Goal: Information Seeking & Learning: Learn about a topic

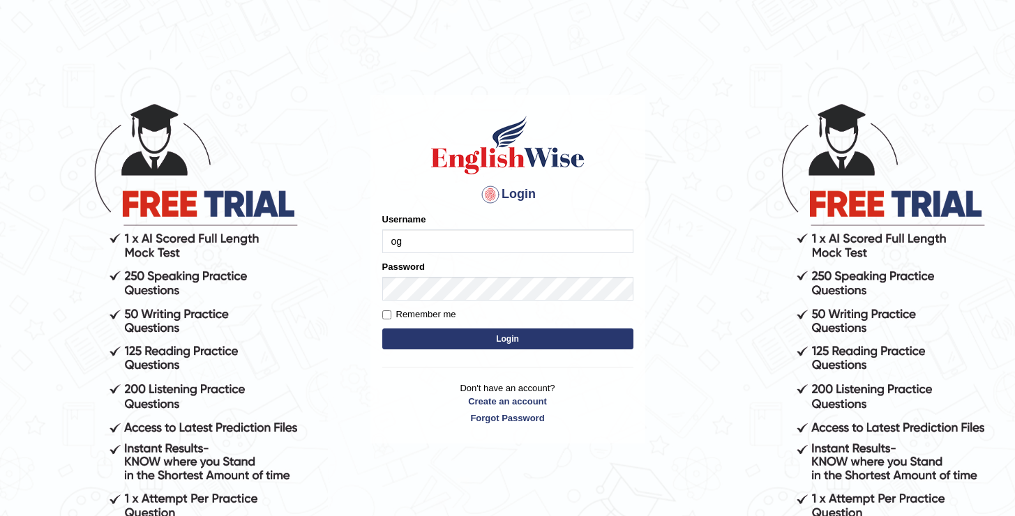
type input "oguzhan"
click at [382, 329] on button "Login" at bounding box center [507, 339] width 251 height 21
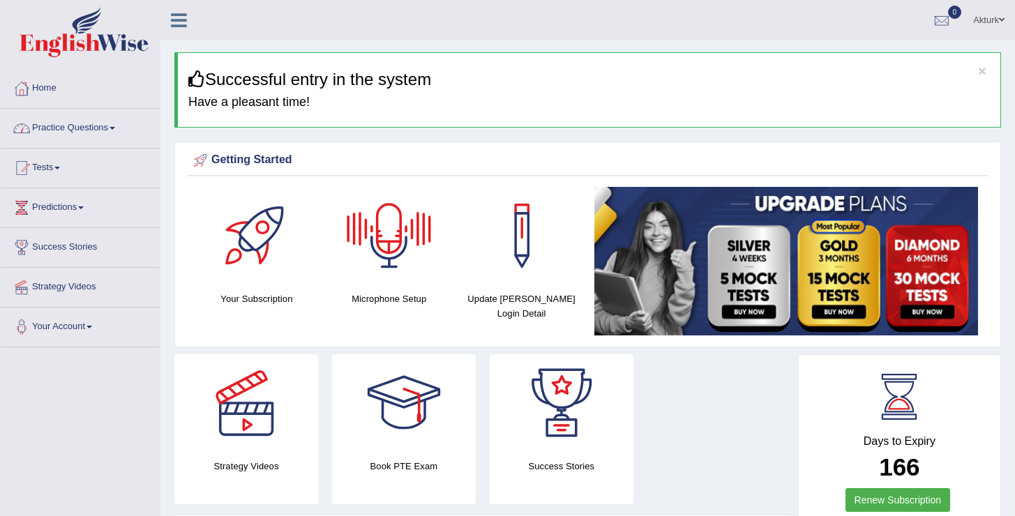
click at [103, 130] on link "Practice Questions" at bounding box center [80, 126] width 159 height 35
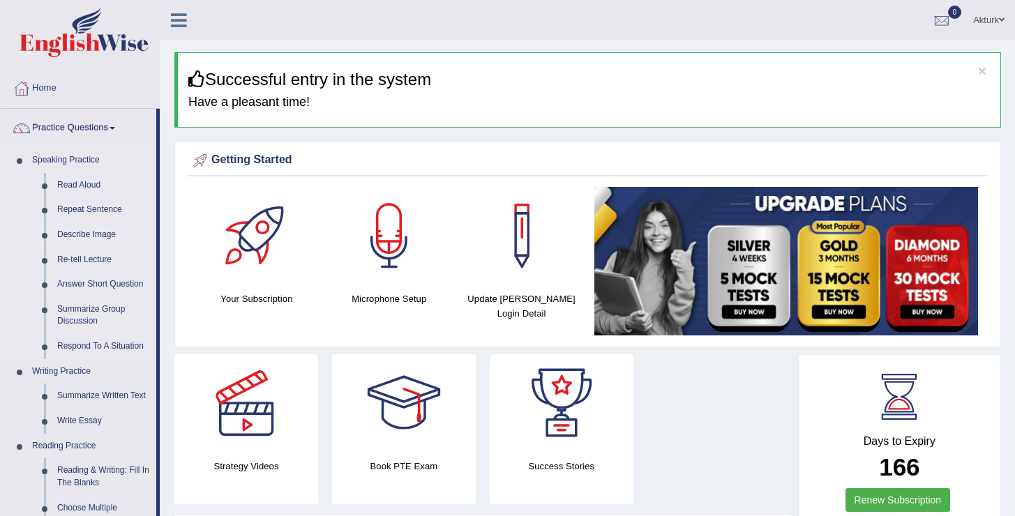
click at [85, 234] on link "Describe Image" at bounding box center [103, 235] width 105 height 25
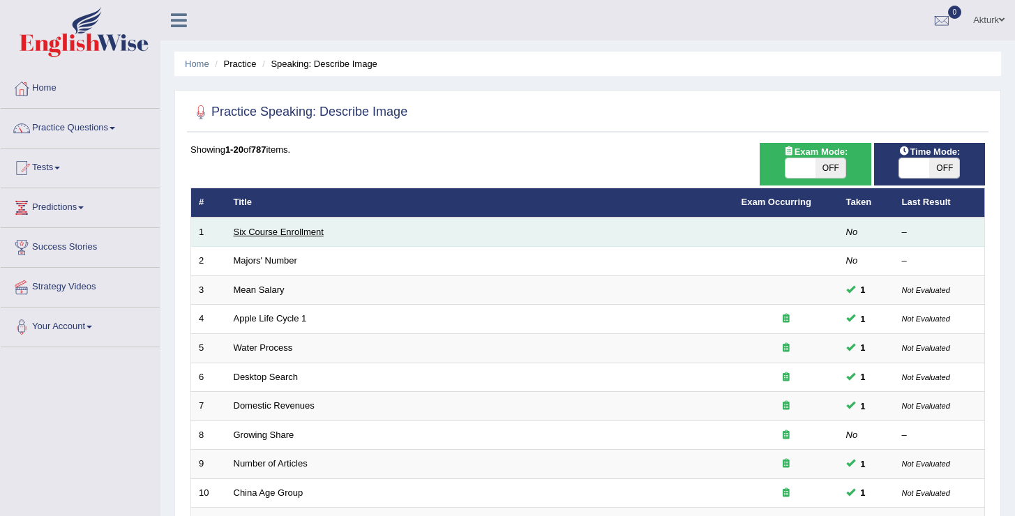
click at [302, 232] on link "Six Course Enrollment" at bounding box center [279, 232] width 90 height 10
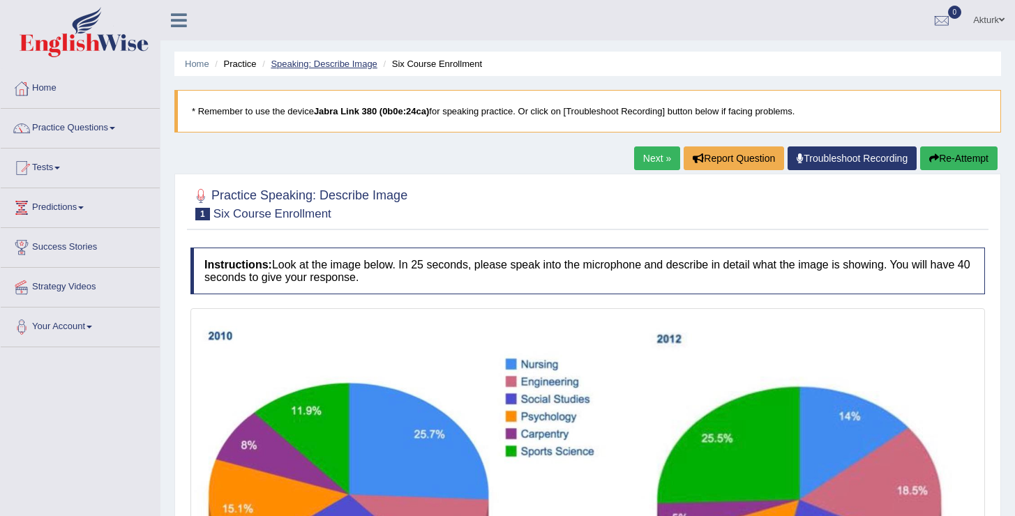
click at [314, 65] on link "Speaking: Describe Image" at bounding box center [324, 64] width 106 height 10
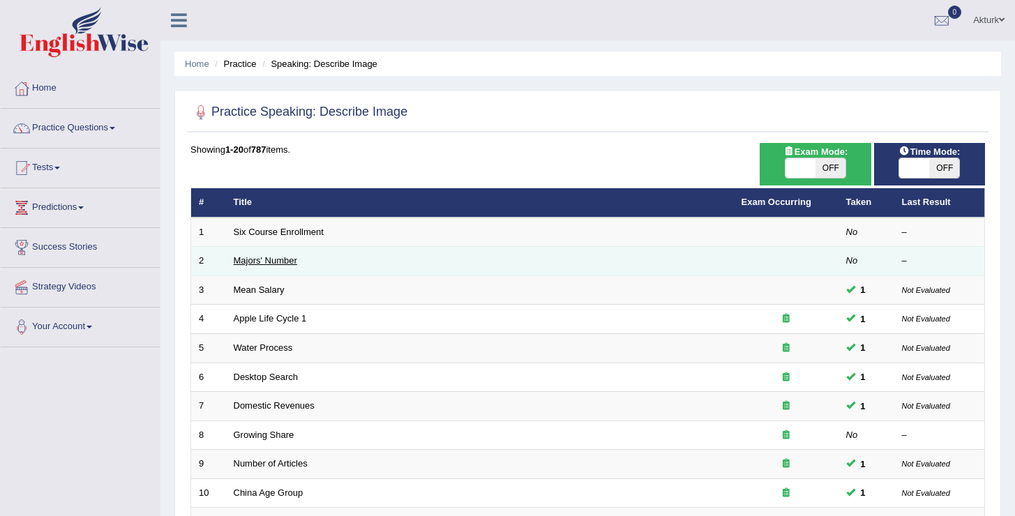
click at [273, 259] on link "Majors' Number" at bounding box center [265, 260] width 63 height 10
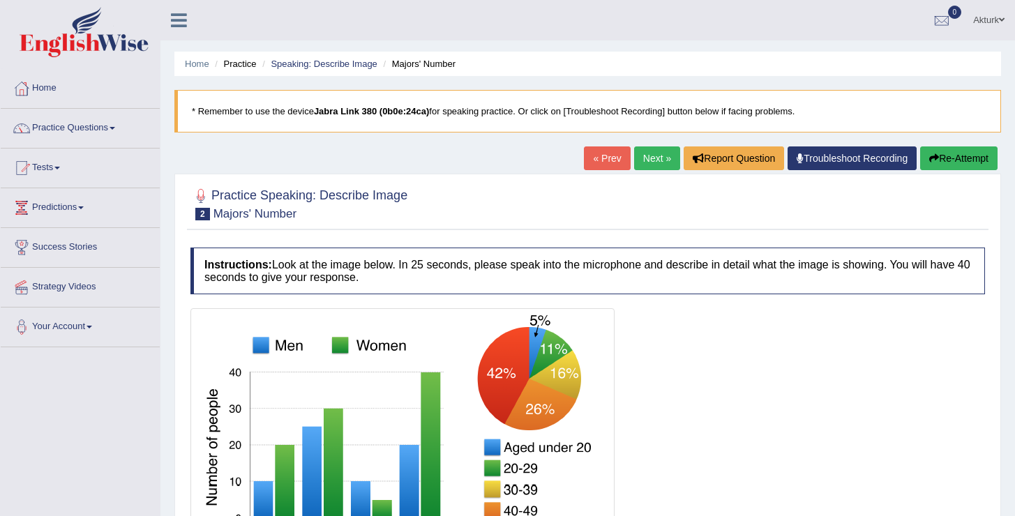
click at [340, 70] on ul "Home Practice Speaking: Describe Image Majors' Number" at bounding box center [587, 64] width 827 height 24
click at [338, 68] on link "Speaking: Describe Image" at bounding box center [324, 64] width 106 height 10
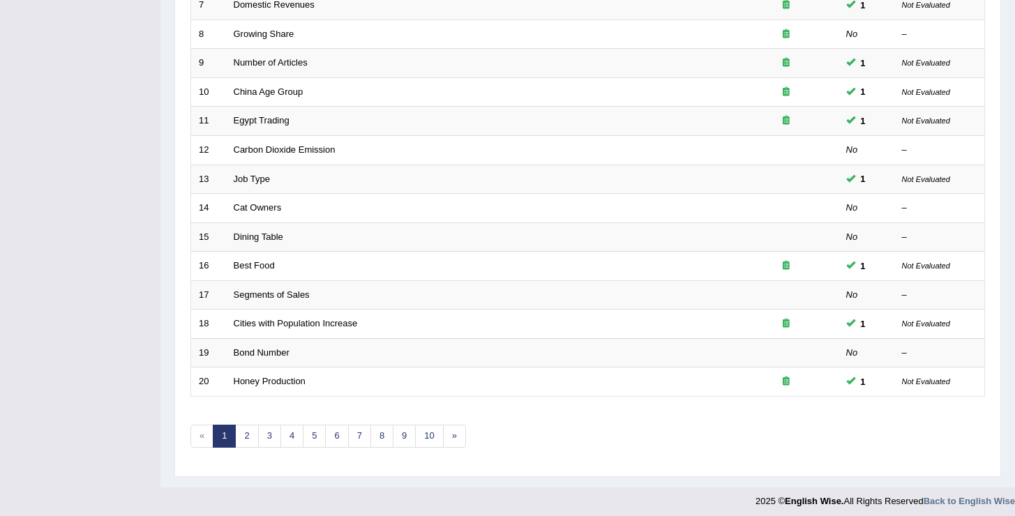
scroll to position [407, 0]
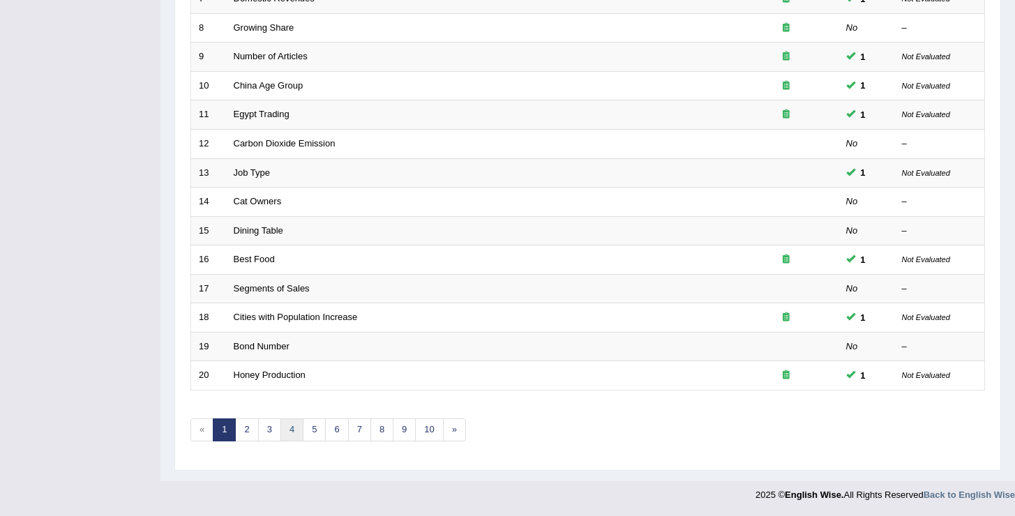
click at [291, 434] on link "4" at bounding box center [291, 430] width 23 height 23
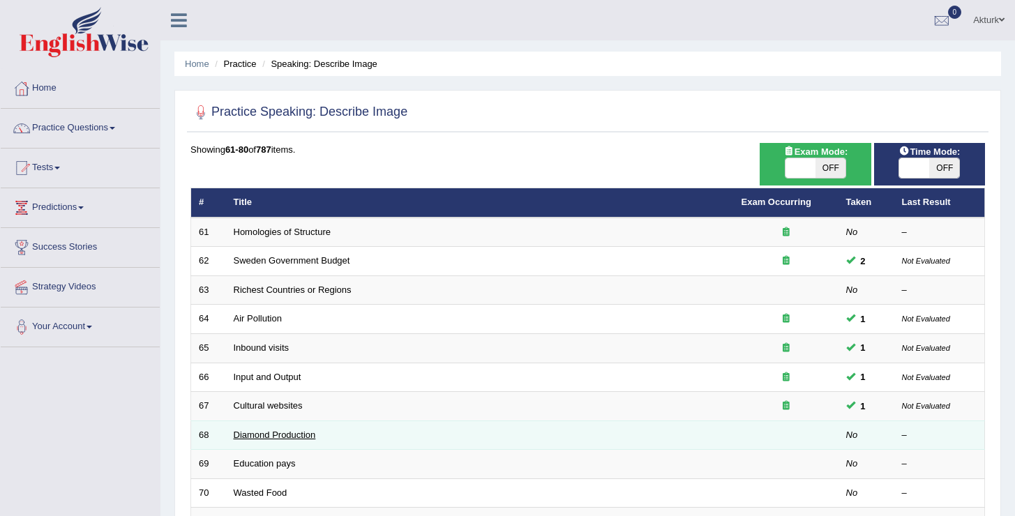
click at [299, 437] on link "Diamond Production" at bounding box center [275, 435] width 82 height 10
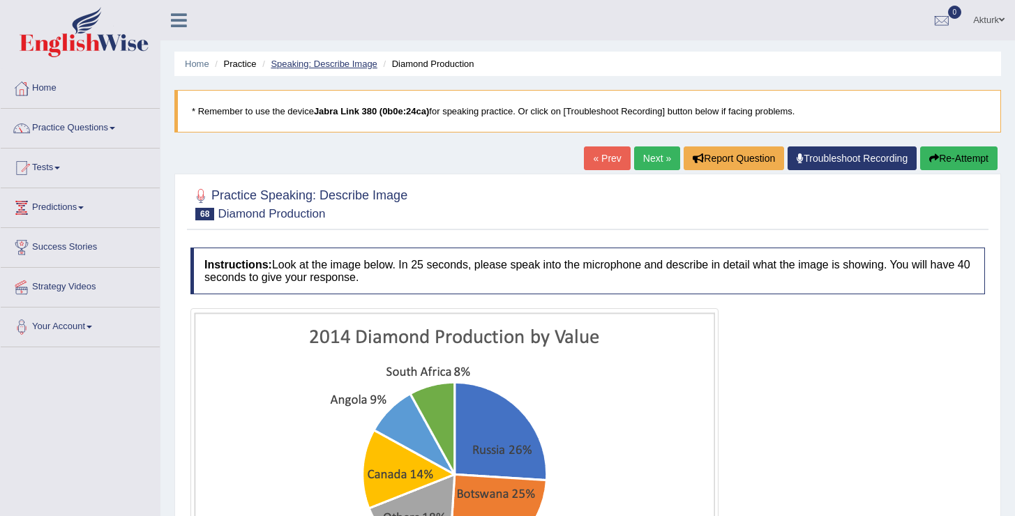
click at [324, 63] on link "Speaking: Describe Image" at bounding box center [324, 64] width 106 height 10
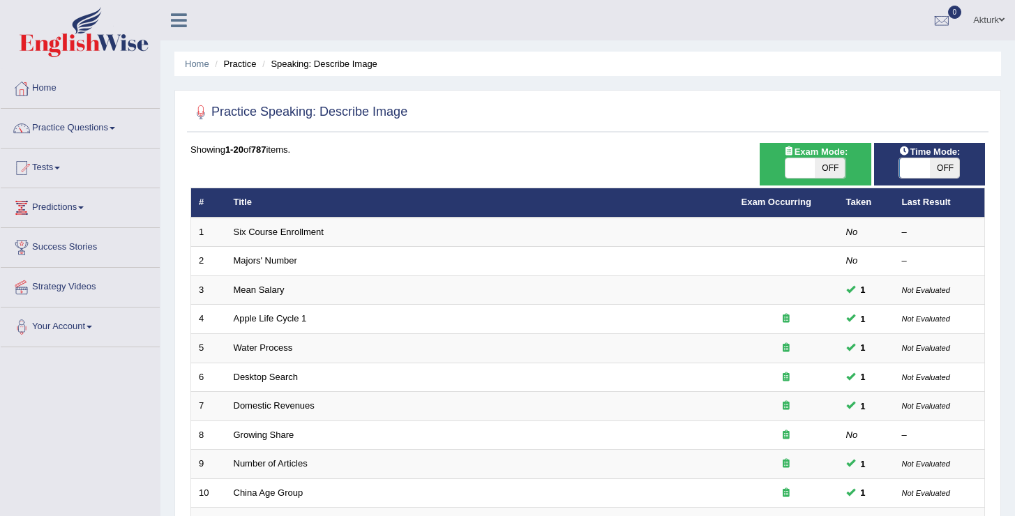
click at [836, 169] on span "OFF" at bounding box center [831, 168] width 30 height 20
checkbox input "true"
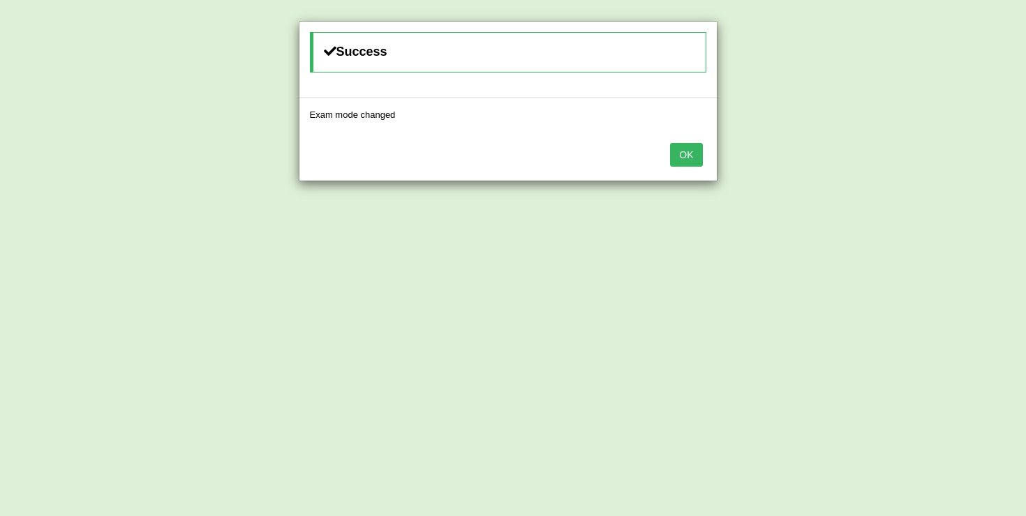
click at [693, 149] on button "OK" at bounding box center [686, 155] width 32 height 24
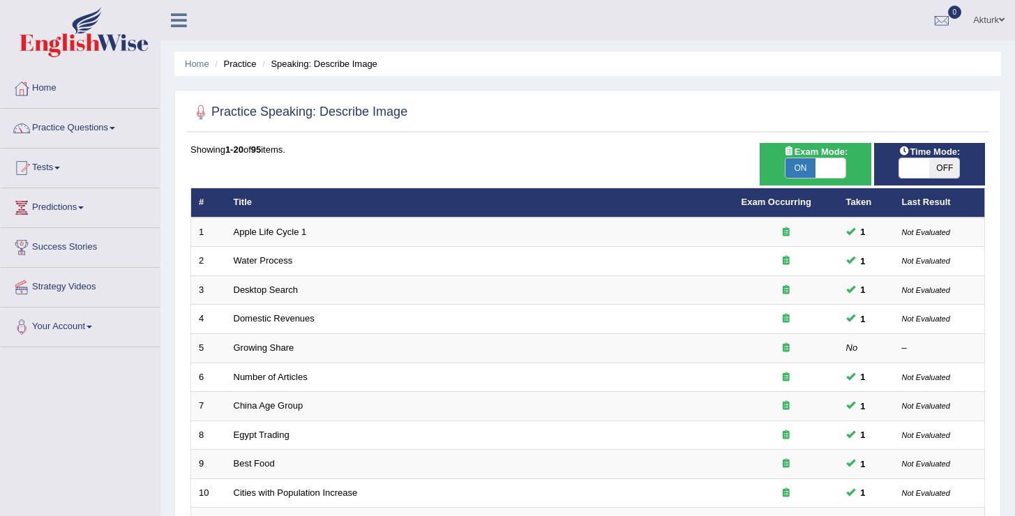
click at [926, 163] on span at bounding box center [914, 168] width 30 height 20
checkbox input "true"
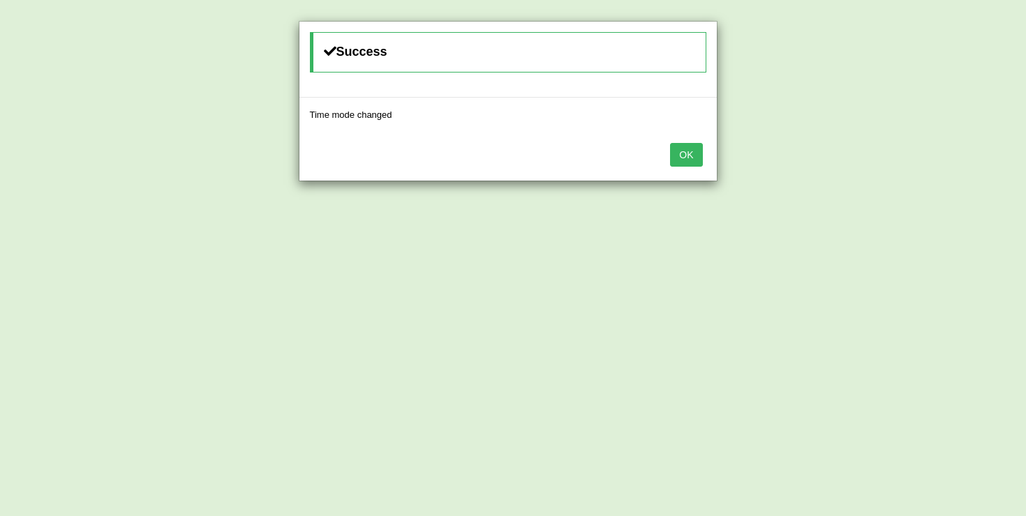
click at [694, 153] on button "OK" at bounding box center [686, 155] width 32 height 24
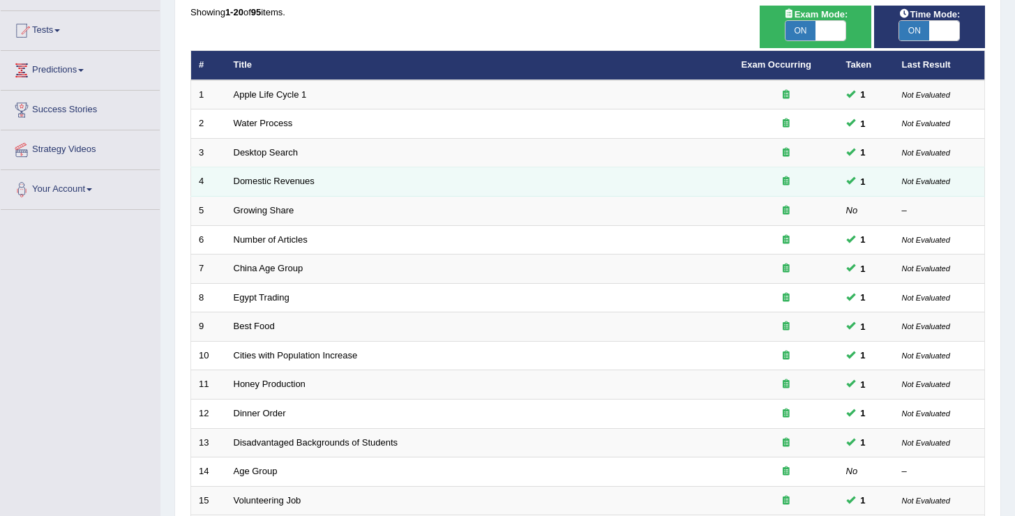
scroll to position [407, 0]
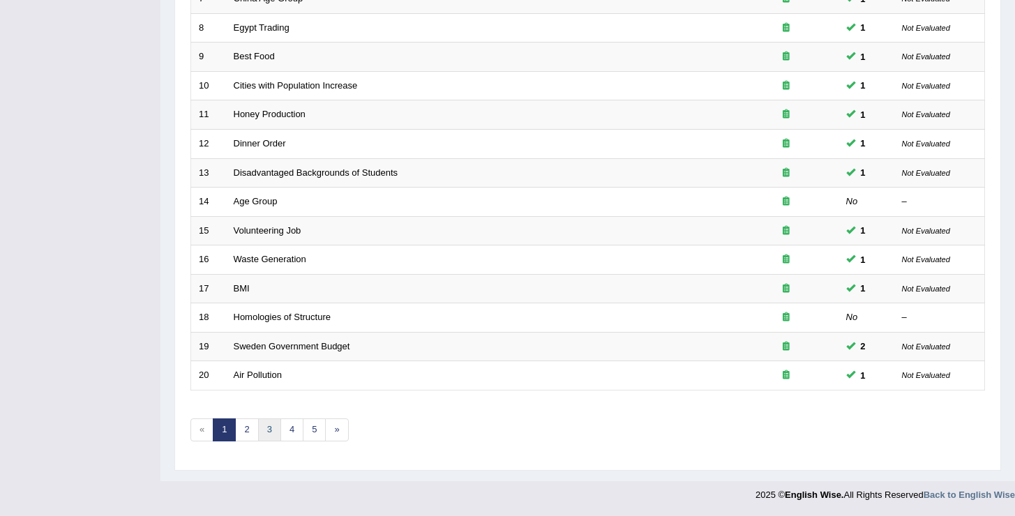
click at [267, 434] on link "3" at bounding box center [269, 430] width 23 height 23
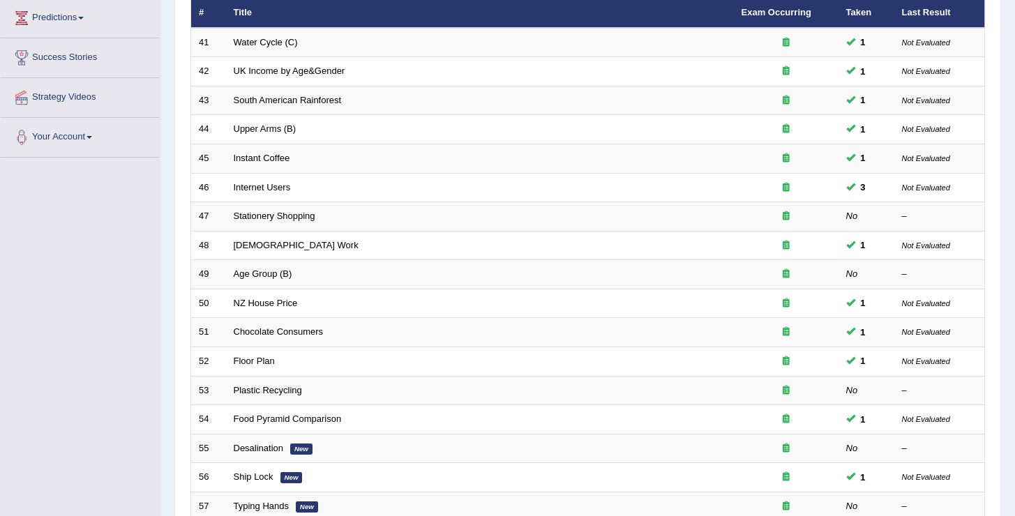
scroll to position [407, 0]
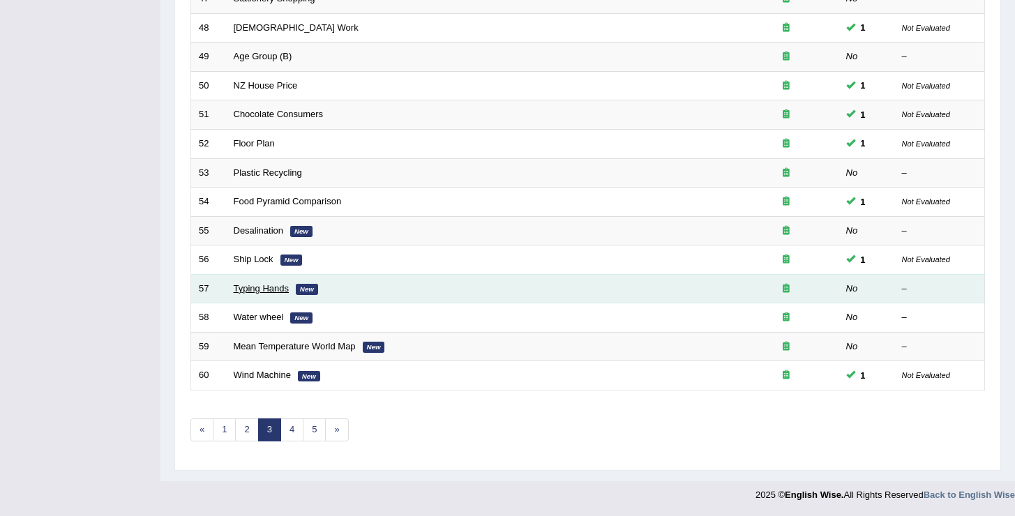
click at [276, 287] on link "Typing Hands" at bounding box center [262, 288] width 56 height 10
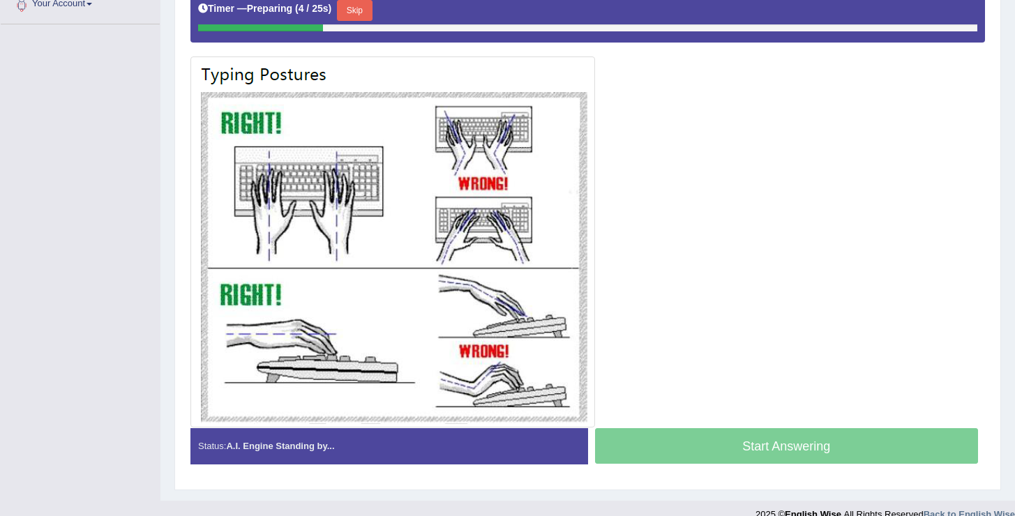
scroll to position [329, 0]
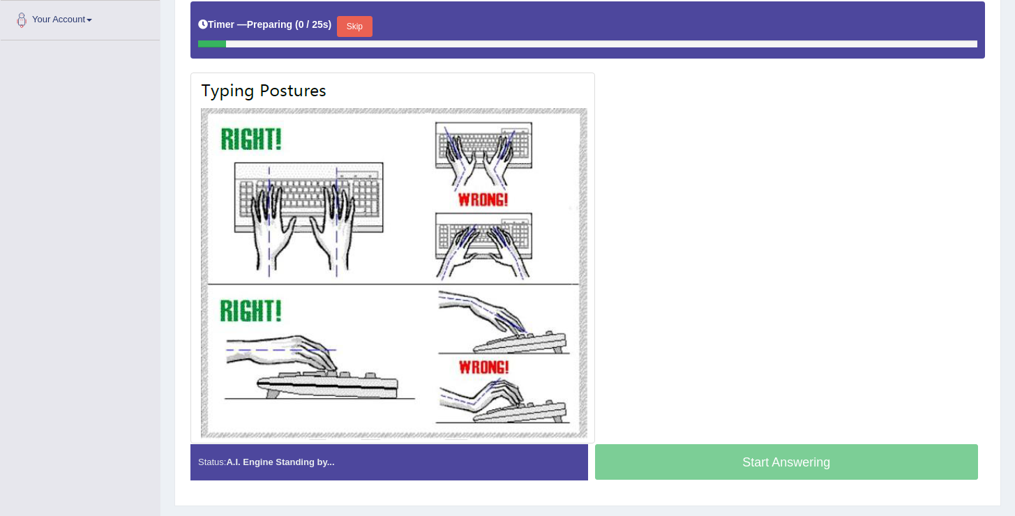
scroll to position [303, 0]
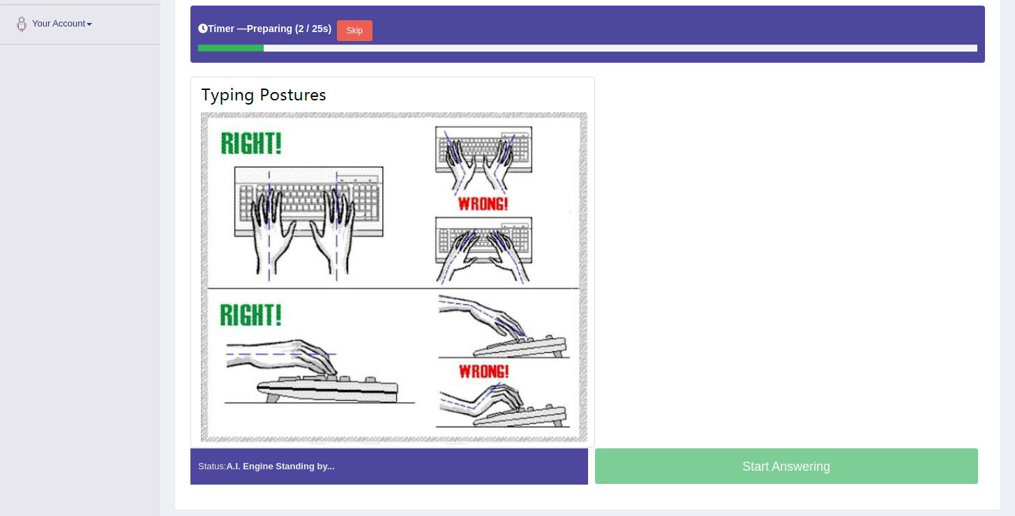
click at [357, 33] on button "Skip" at bounding box center [354, 30] width 35 height 21
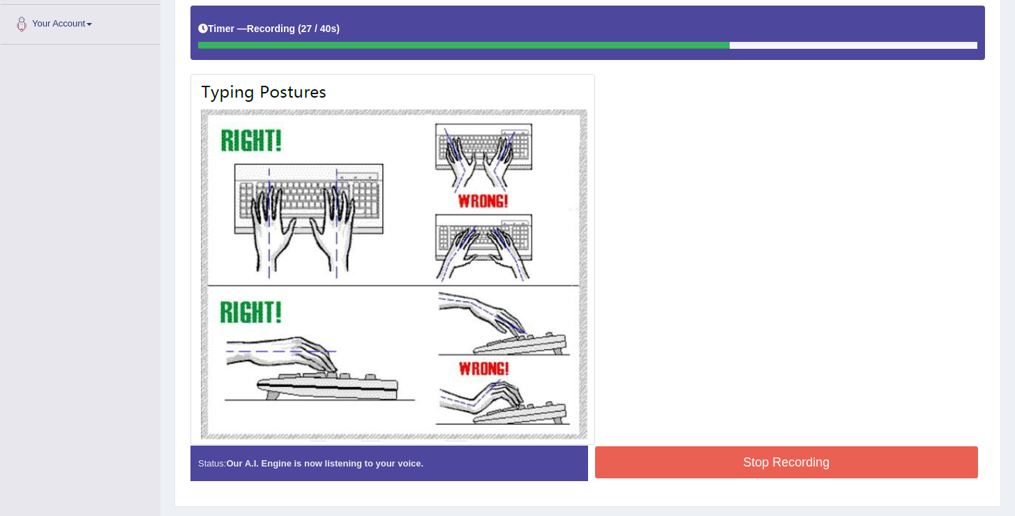
click at [699, 458] on button "Stop Recording" at bounding box center [787, 463] width 384 height 32
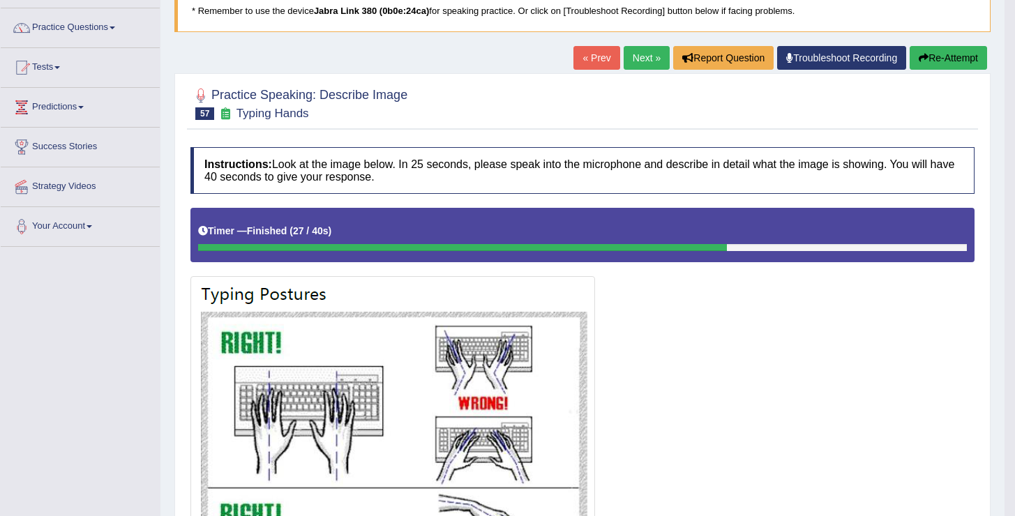
scroll to position [0, 0]
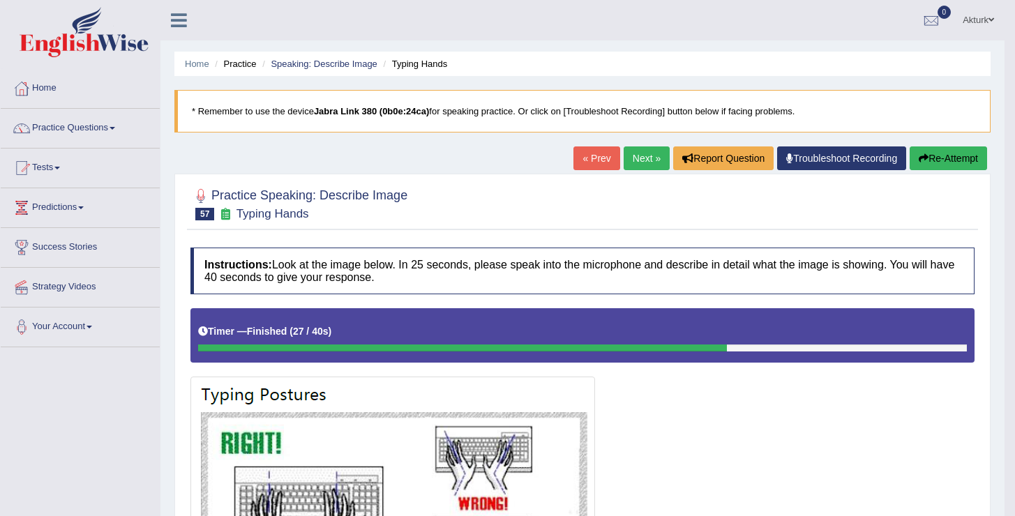
click at [628, 159] on link "Next »" at bounding box center [647, 159] width 46 height 24
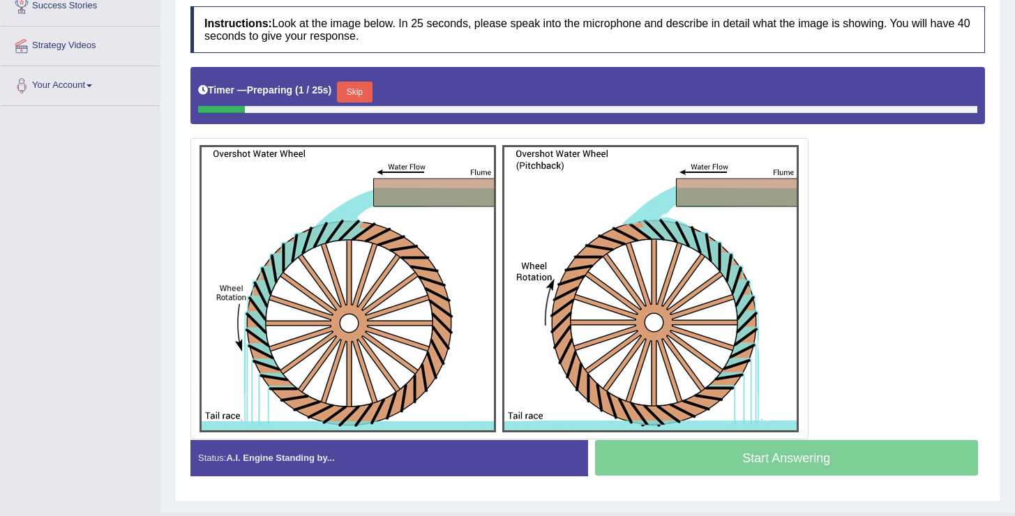
scroll to position [242, 0]
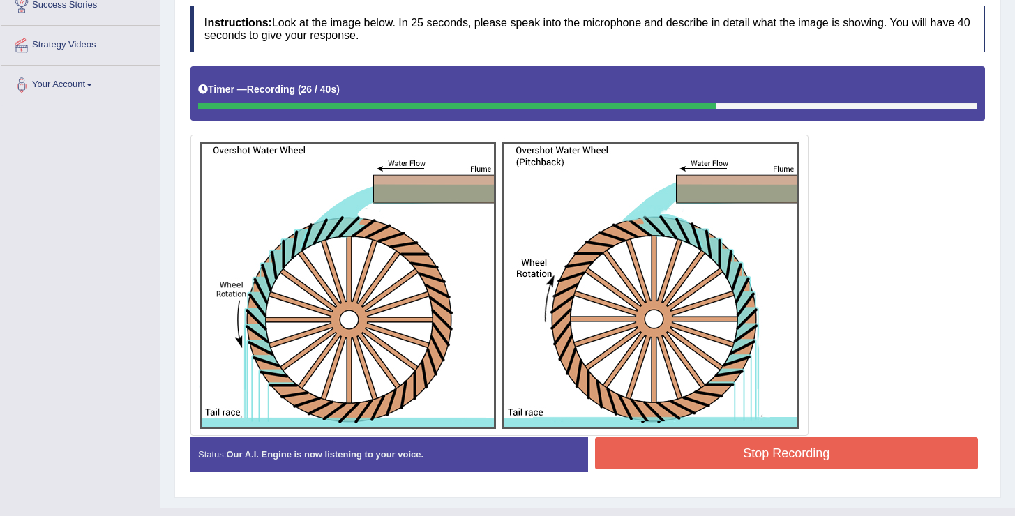
click at [777, 450] on button "Stop Recording" at bounding box center [787, 453] width 384 height 32
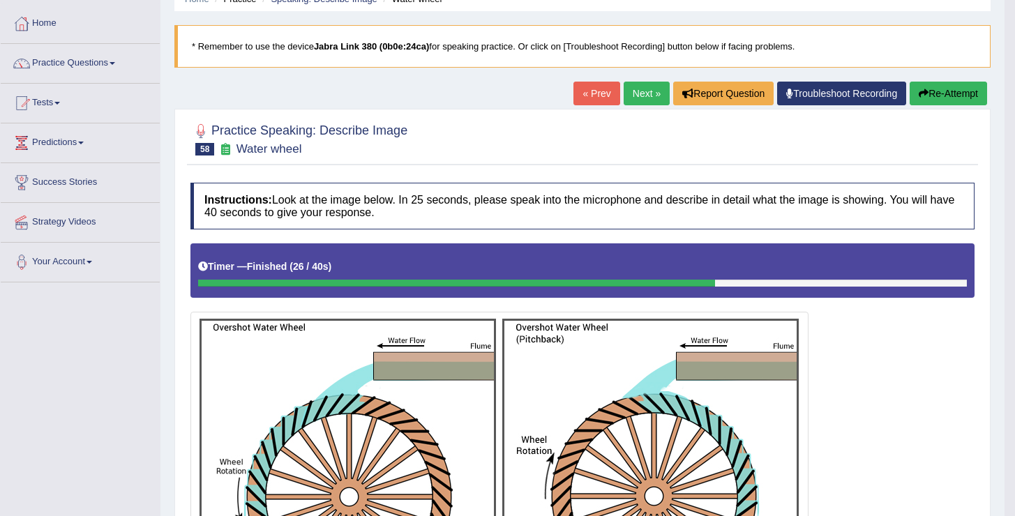
scroll to position [59, 0]
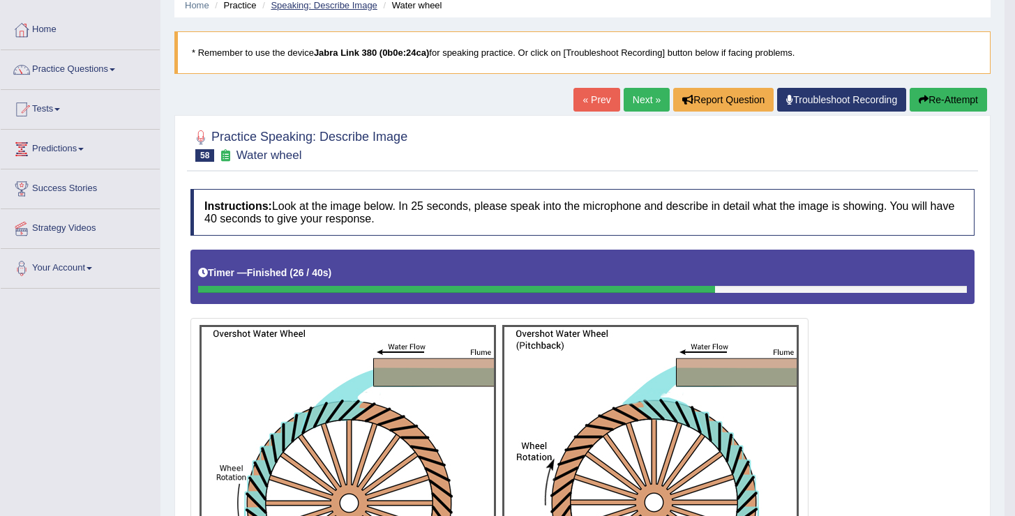
click at [329, 8] on link "Speaking: Describe Image" at bounding box center [324, 5] width 106 height 10
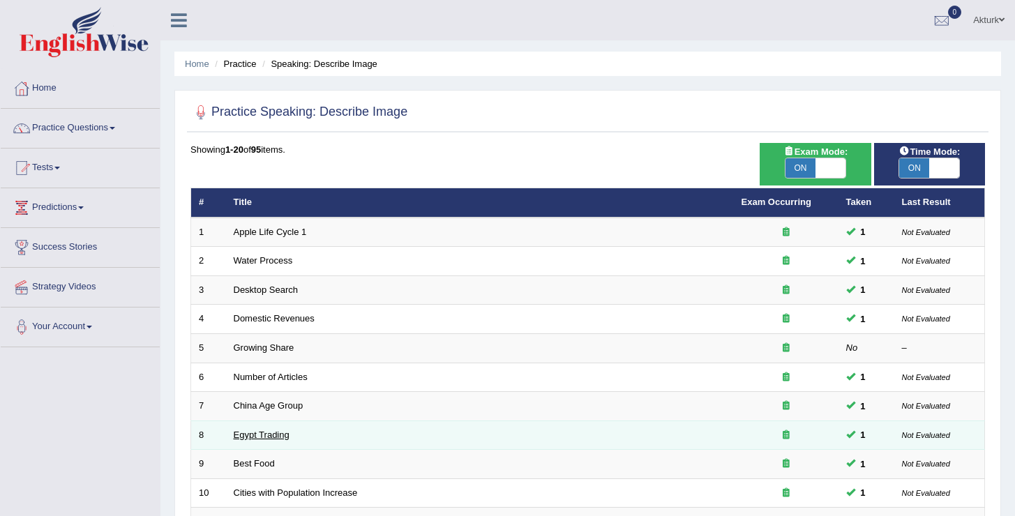
click at [270, 435] on link "Egypt Trading" at bounding box center [262, 435] width 56 height 10
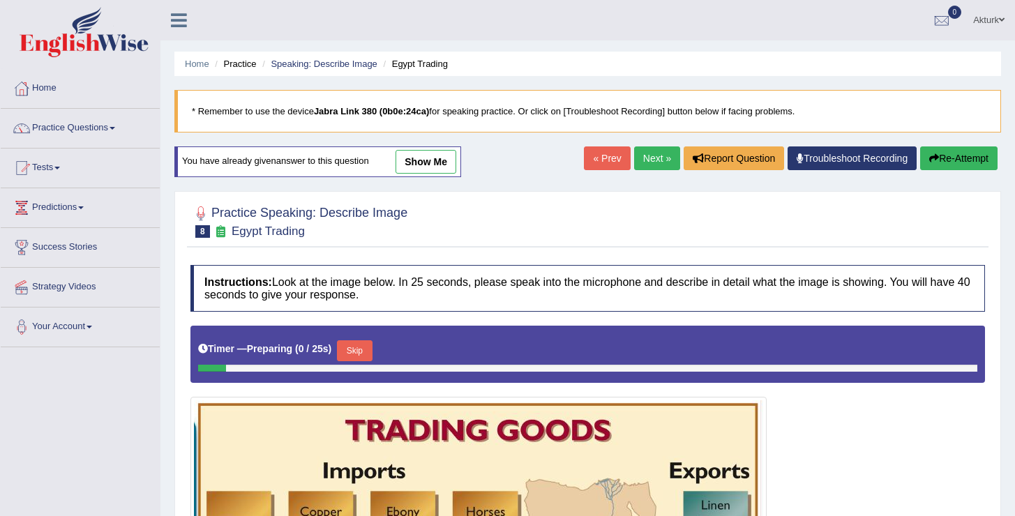
click at [437, 159] on link "show me" at bounding box center [426, 162] width 61 height 24
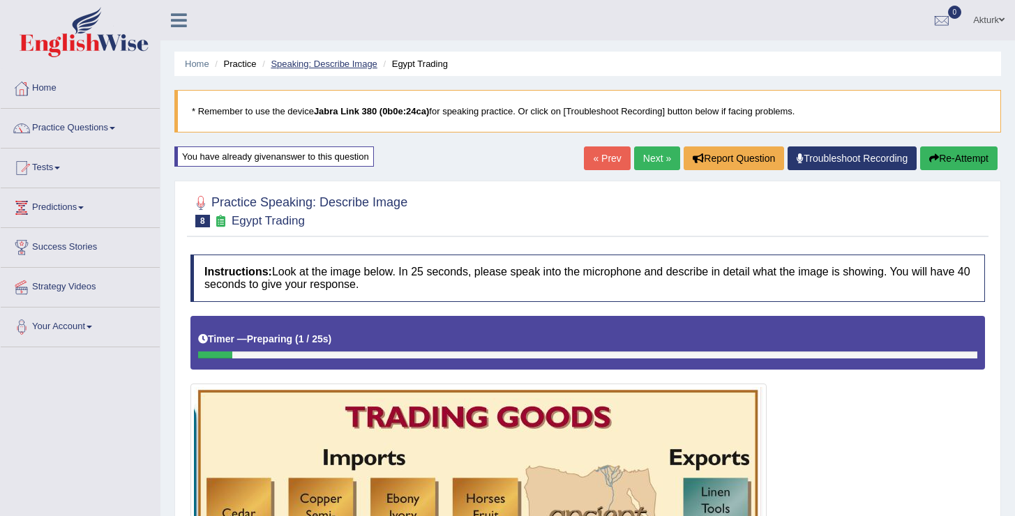
click at [296, 68] on link "Speaking: Describe Image" at bounding box center [324, 64] width 106 height 10
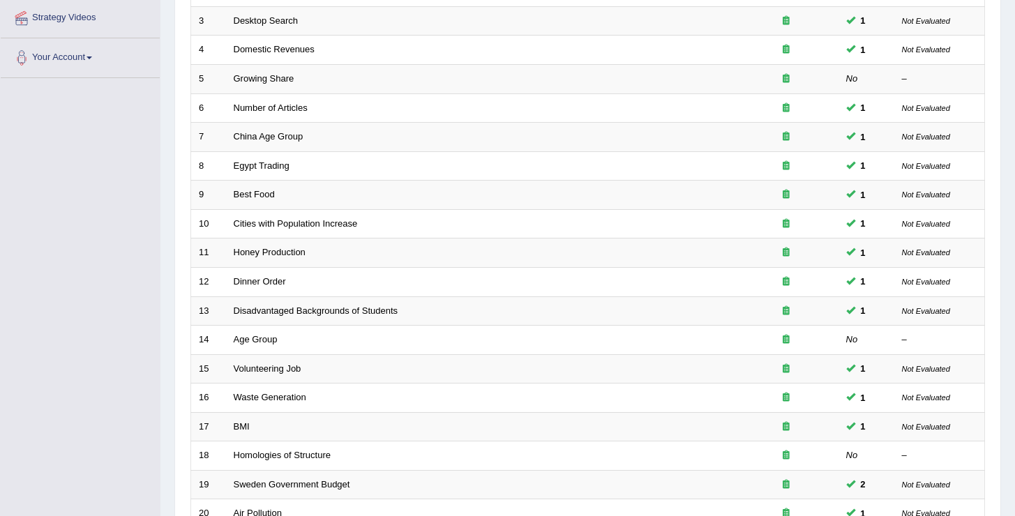
scroll to position [407, 0]
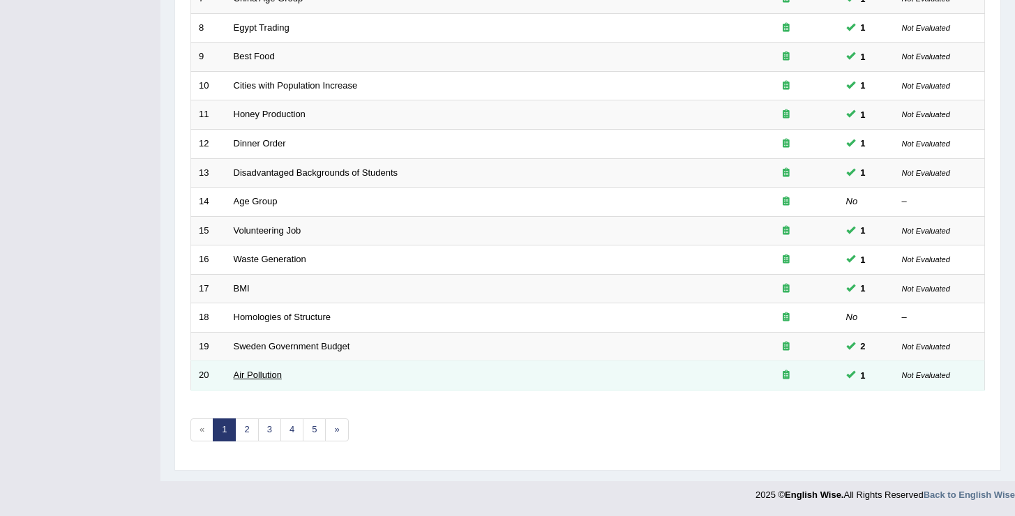
click at [273, 373] on link "Air Pollution" at bounding box center [258, 375] width 48 height 10
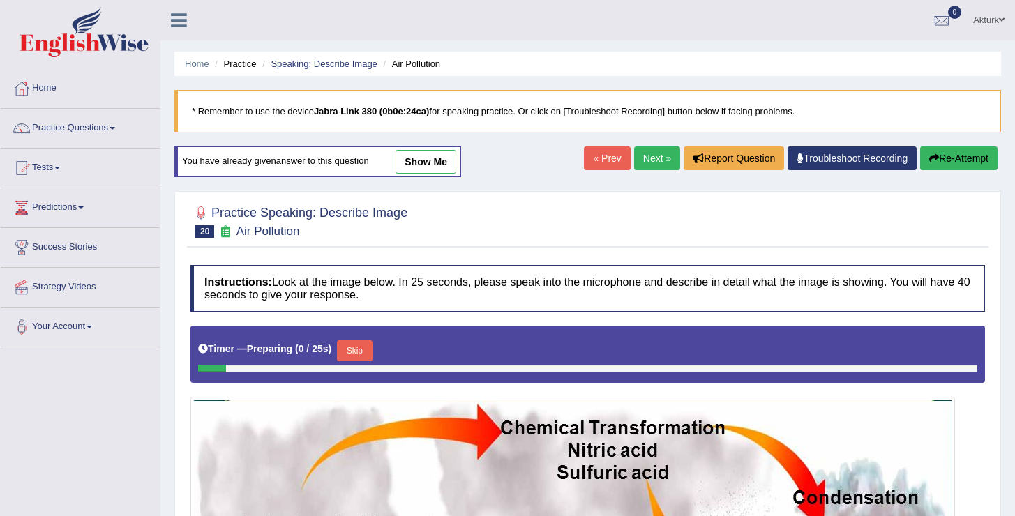
click at [436, 165] on link "show me" at bounding box center [426, 162] width 61 height 24
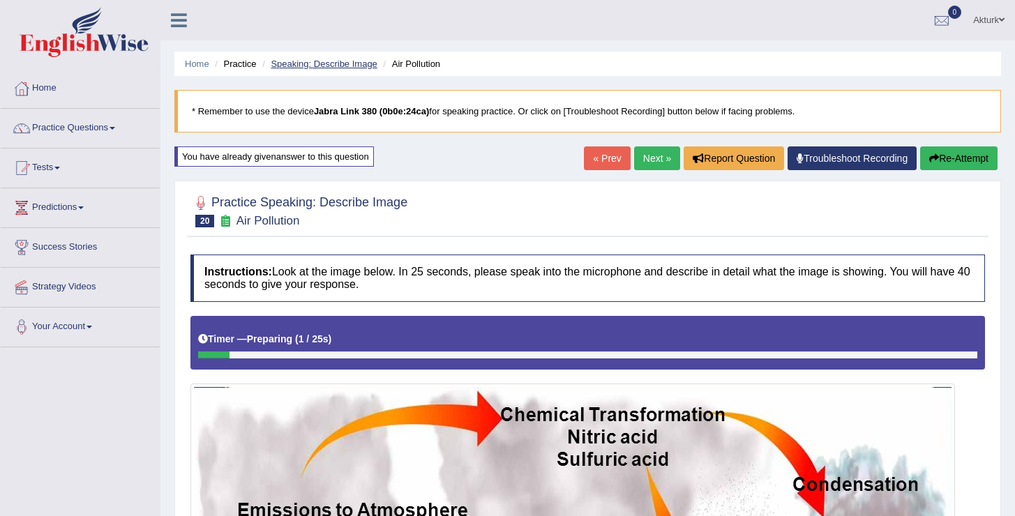
click at [300, 63] on link "Speaking: Describe Image" at bounding box center [324, 64] width 106 height 10
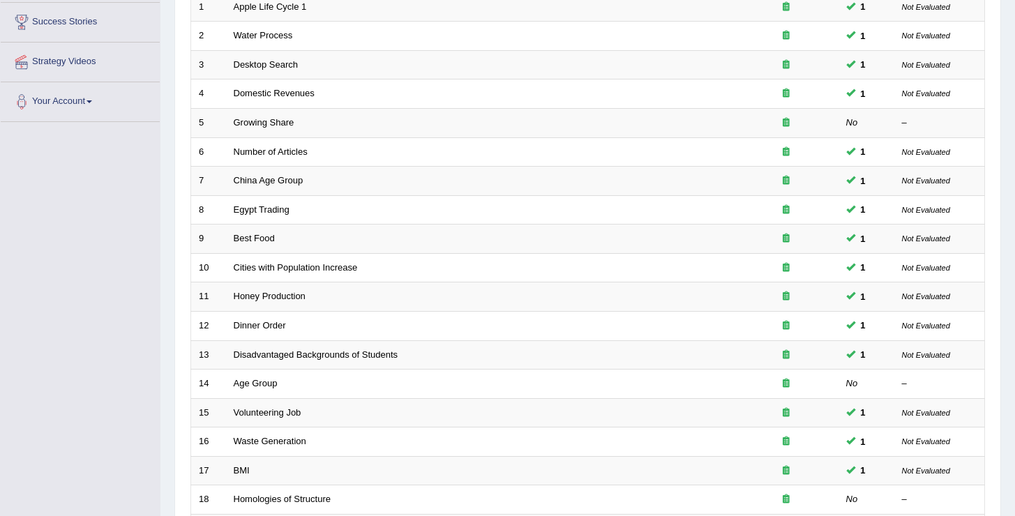
scroll to position [407, 0]
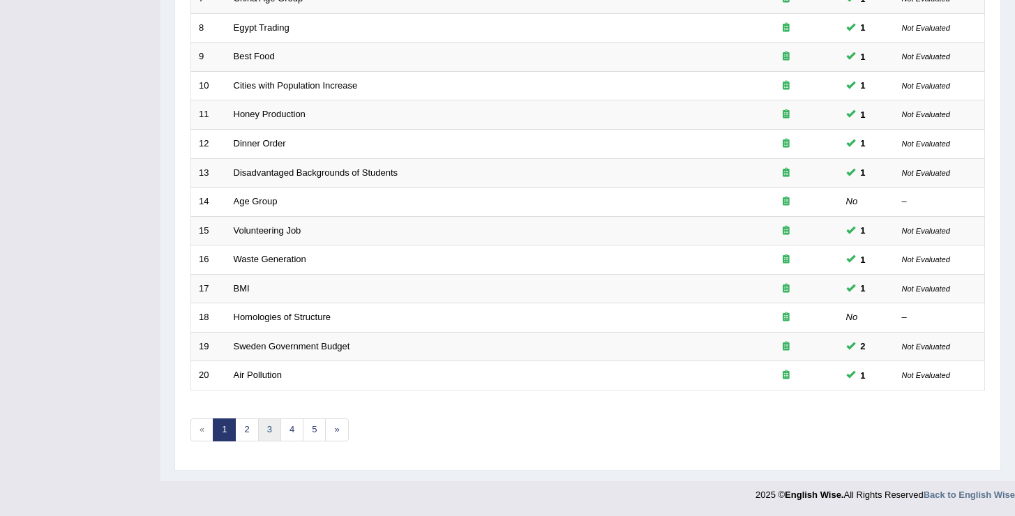
click at [270, 430] on link "3" at bounding box center [269, 430] width 23 height 23
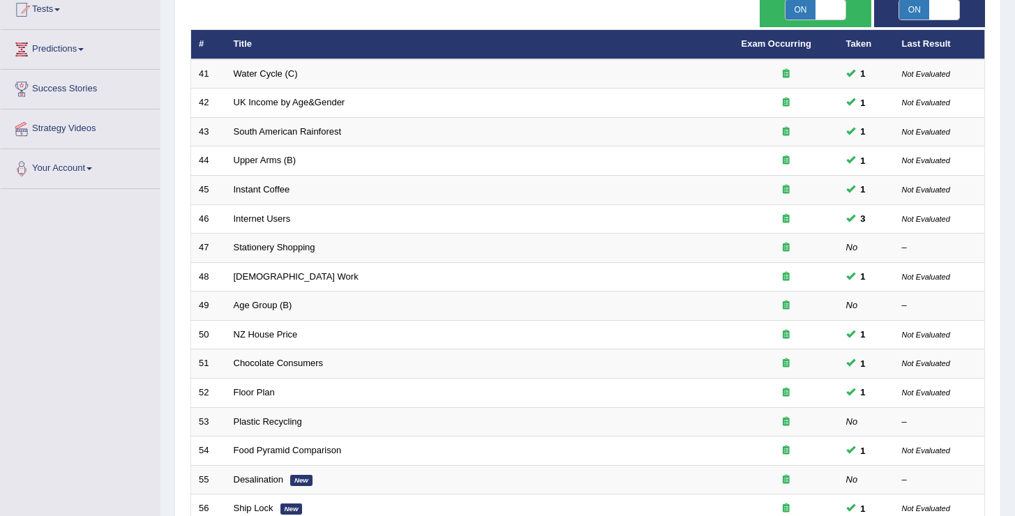
scroll to position [407, 0]
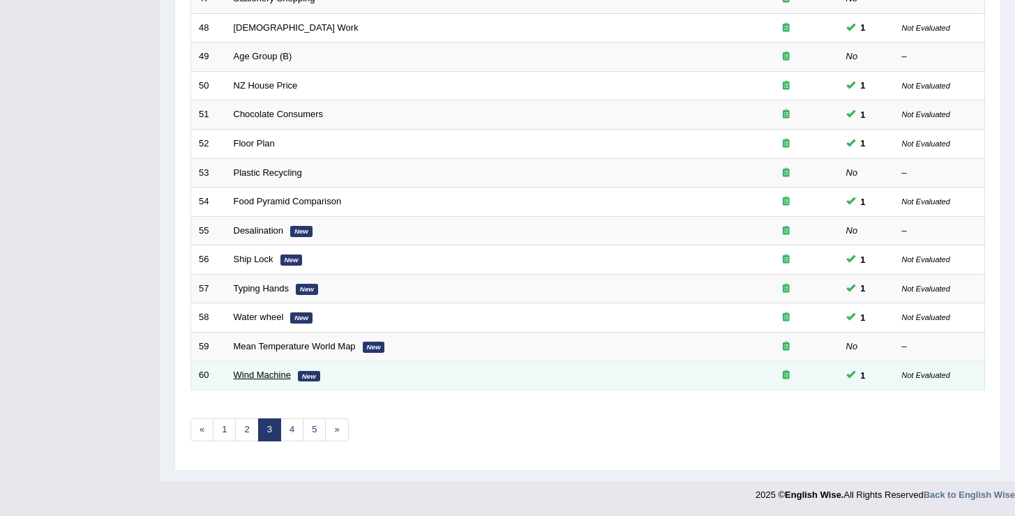
click at [267, 379] on link "Wind Machine" at bounding box center [262, 375] width 57 height 10
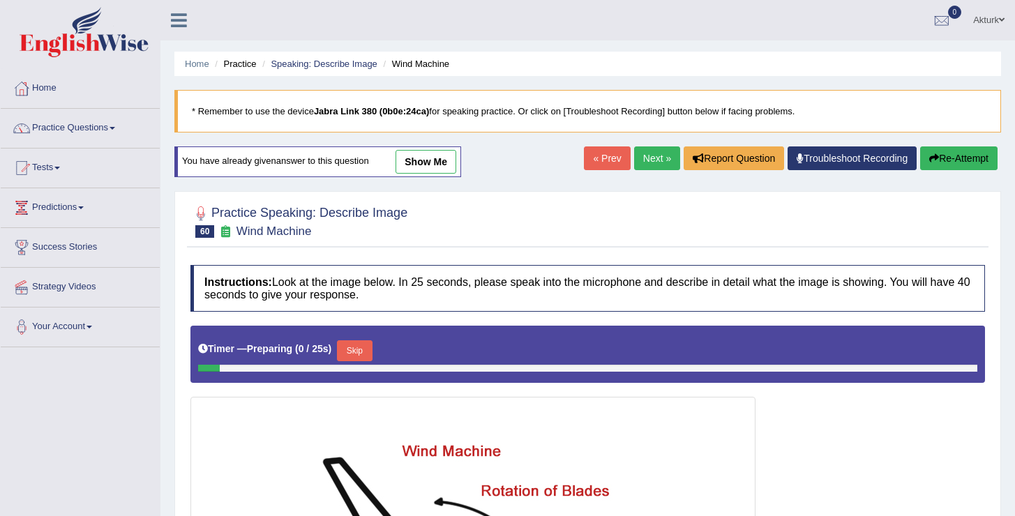
click at [413, 162] on link "show me" at bounding box center [426, 162] width 61 height 24
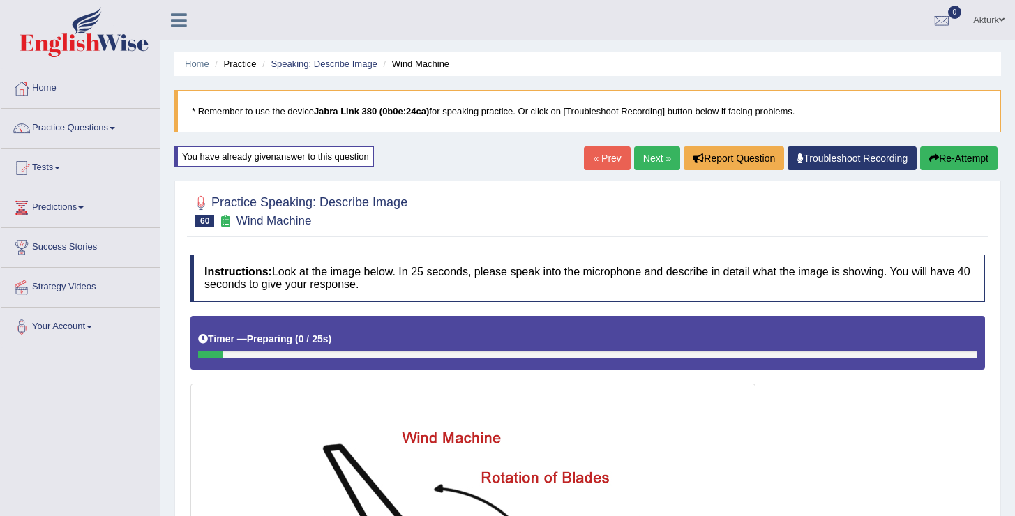
click at [954, 162] on button "Re-Attempt" at bounding box center [958, 159] width 77 height 24
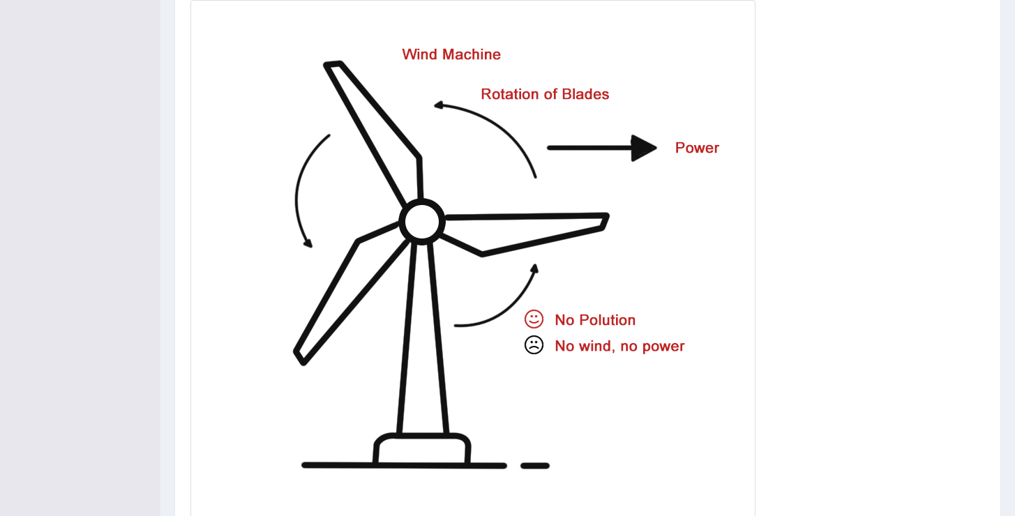
scroll to position [493, 0]
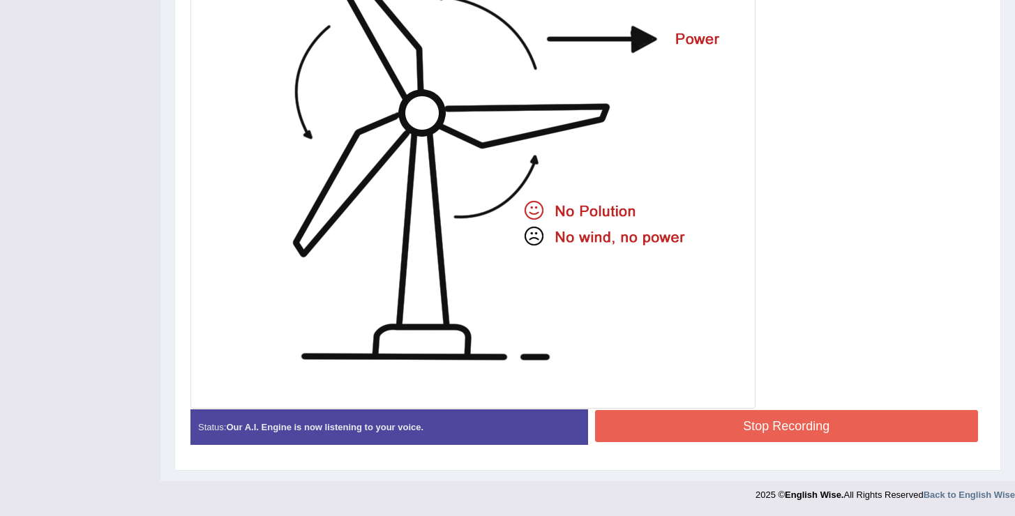
click at [737, 428] on button "Stop Recording" at bounding box center [787, 426] width 384 height 32
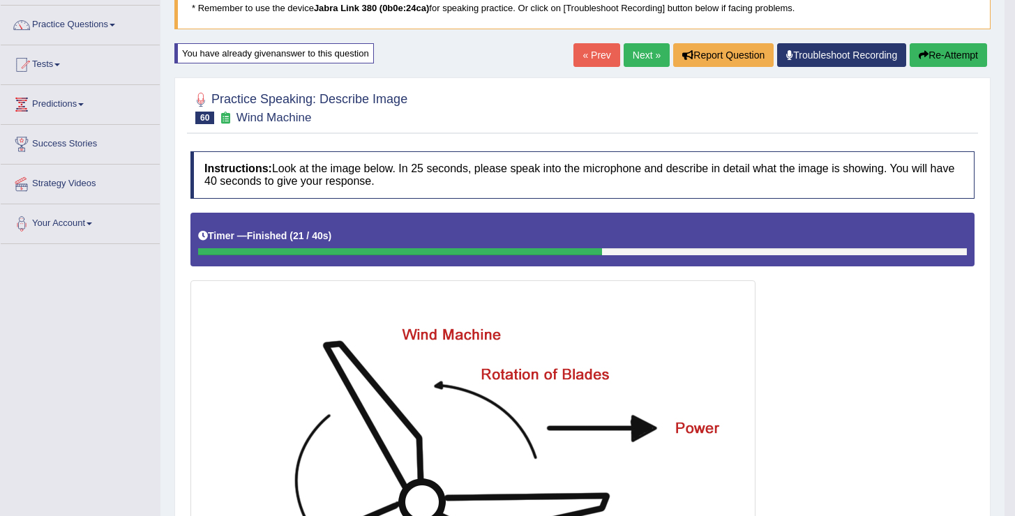
scroll to position [0, 0]
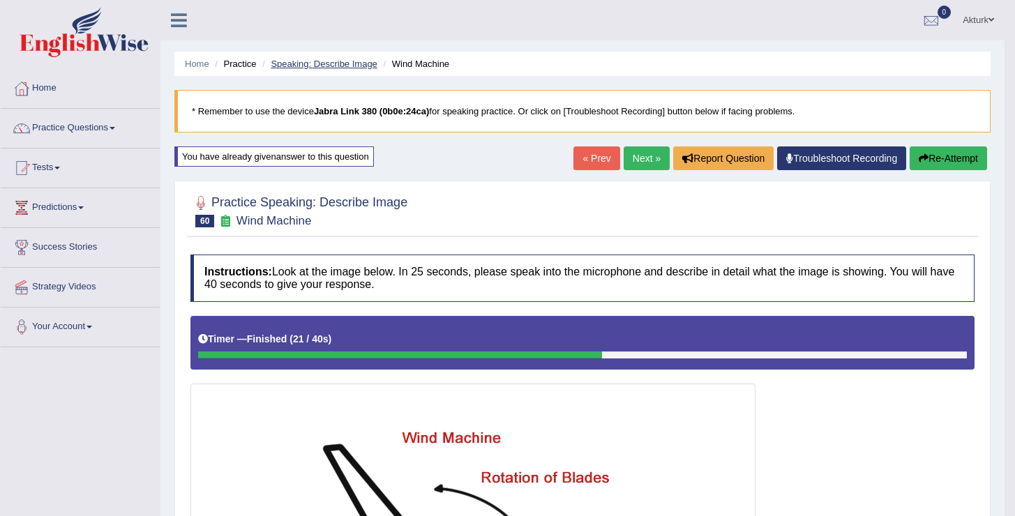
click at [317, 68] on link "Speaking: Describe Image" at bounding box center [324, 64] width 106 height 10
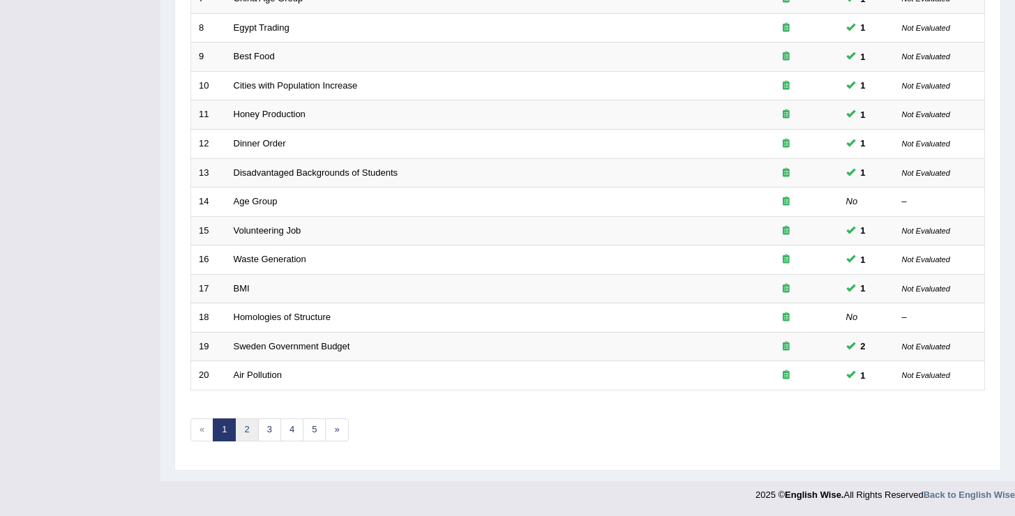
click at [248, 433] on link "2" at bounding box center [246, 430] width 23 height 23
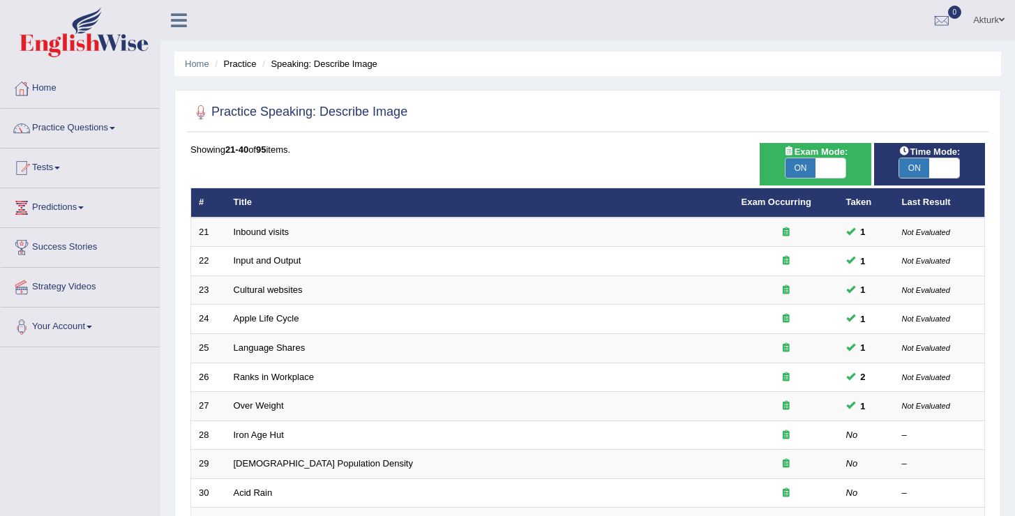
scroll to position [407, 0]
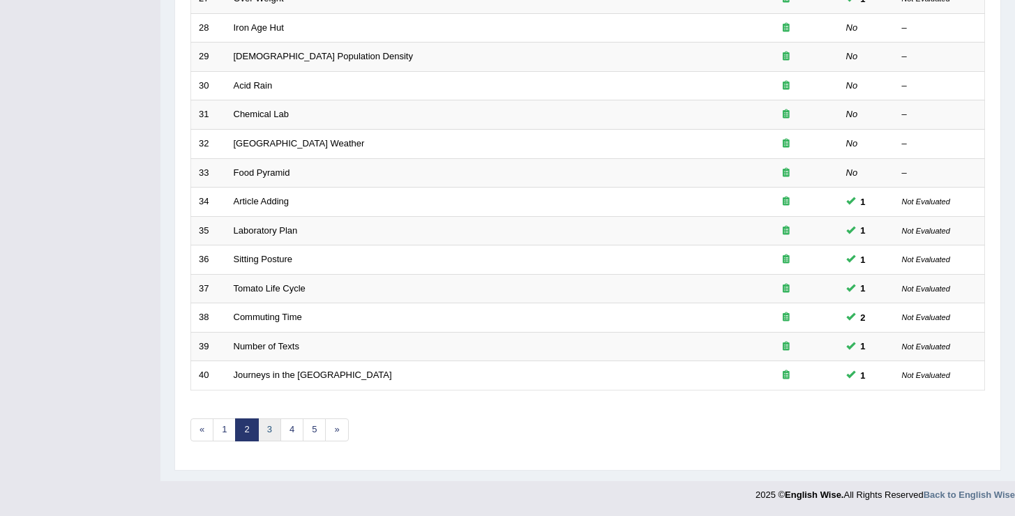
click at [269, 433] on link "3" at bounding box center [269, 430] width 23 height 23
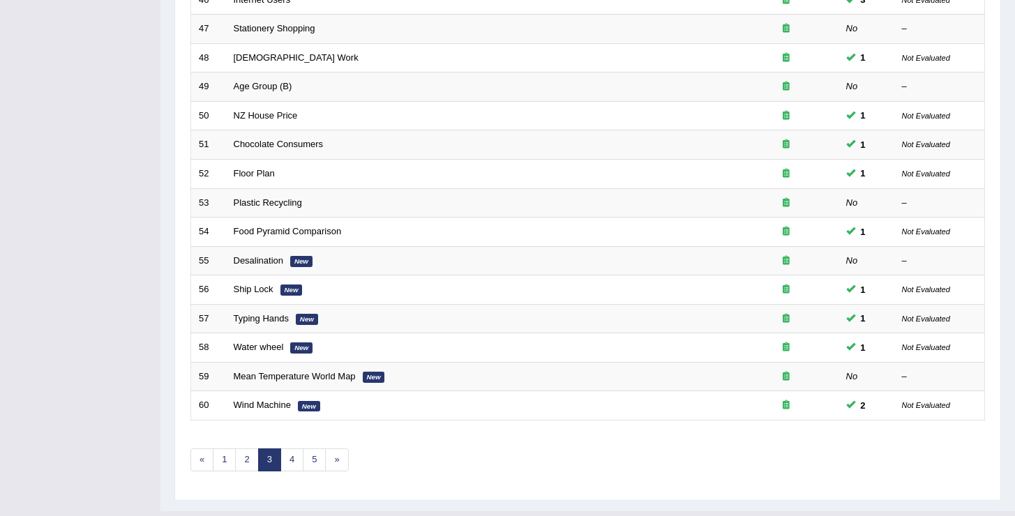
scroll to position [407, 0]
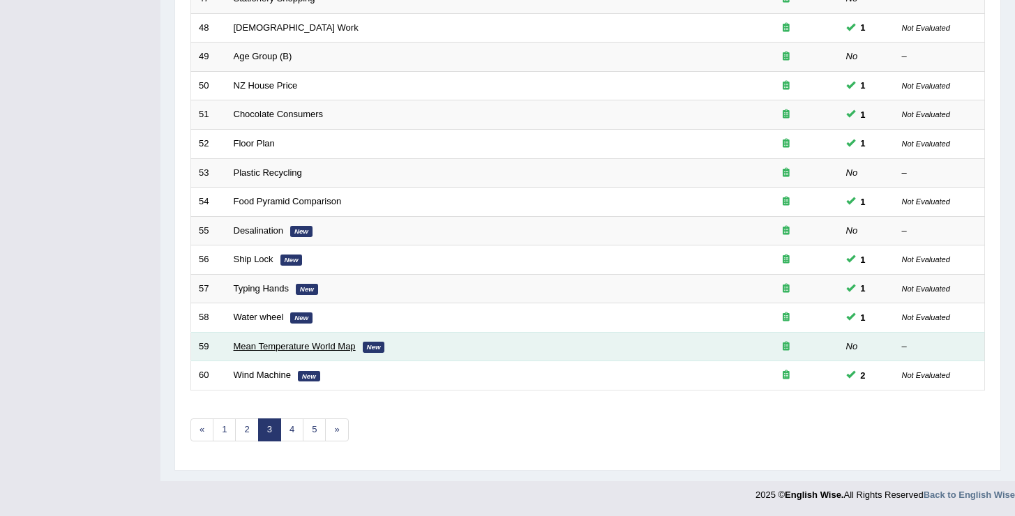
click at [273, 347] on link "Mean Temperature World Map" at bounding box center [295, 346] width 122 height 10
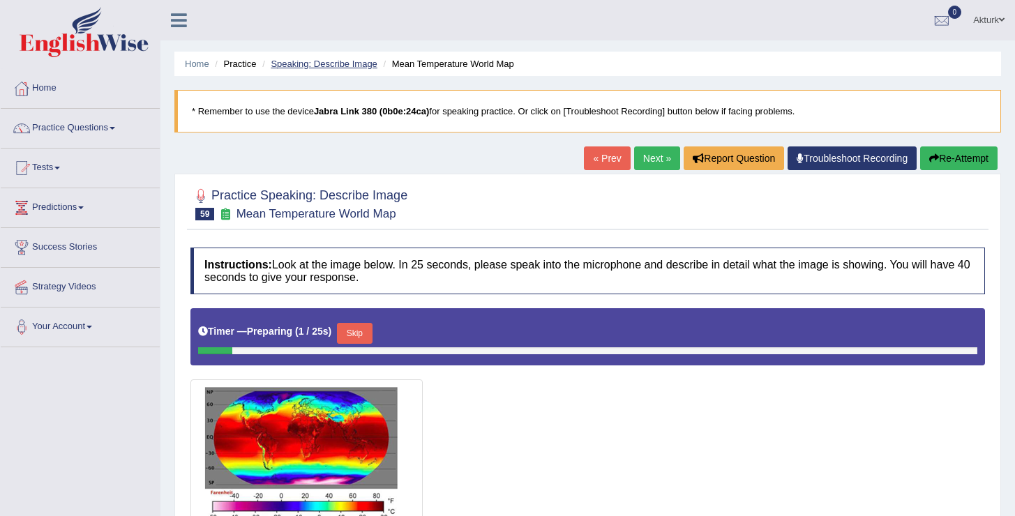
click at [368, 63] on link "Speaking: Describe Image" at bounding box center [324, 64] width 106 height 10
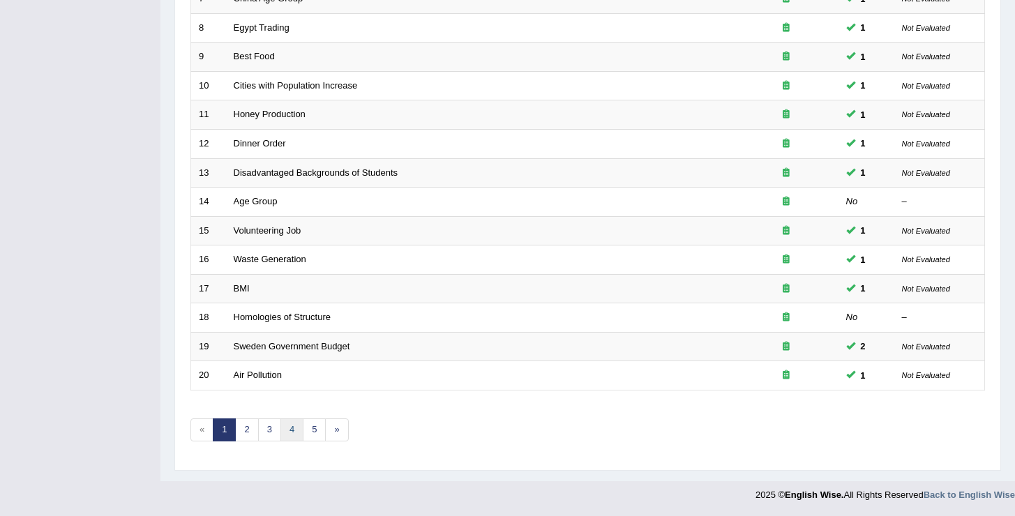
click at [292, 430] on link "4" at bounding box center [291, 430] width 23 height 23
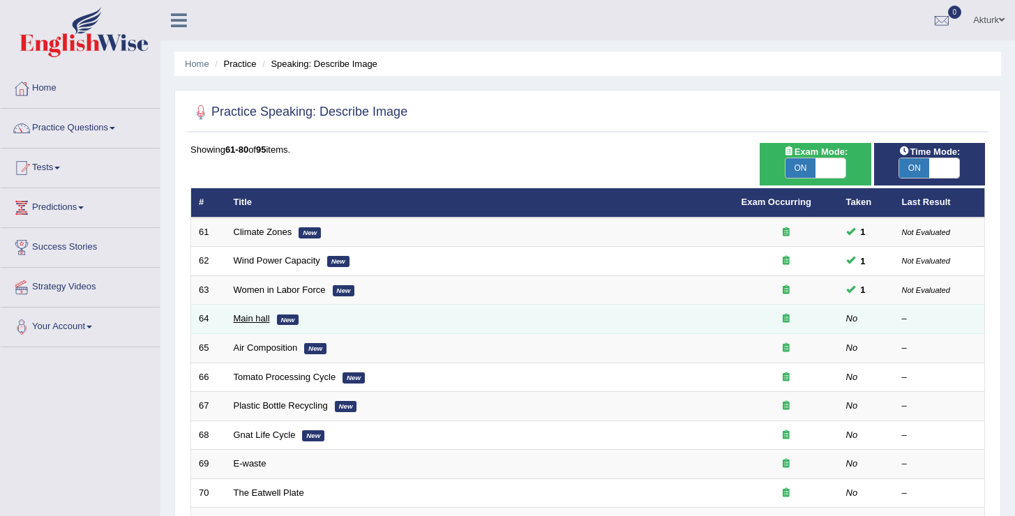
click at [262, 320] on link "Main hall" at bounding box center [252, 318] width 36 height 10
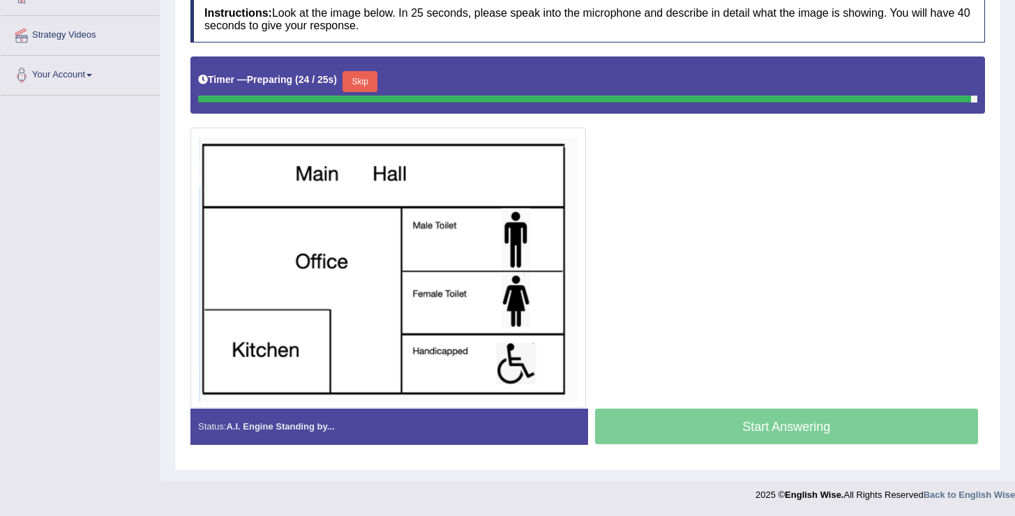
scroll to position [248, 0]
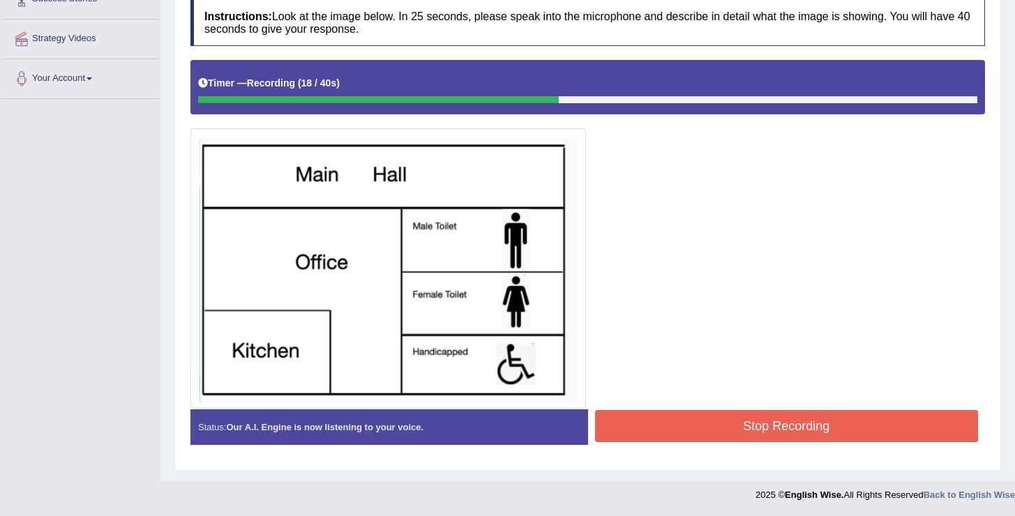
click at [731, 415] on button "Stop Recording" at bounding box center [787, 426] width 384 height 32
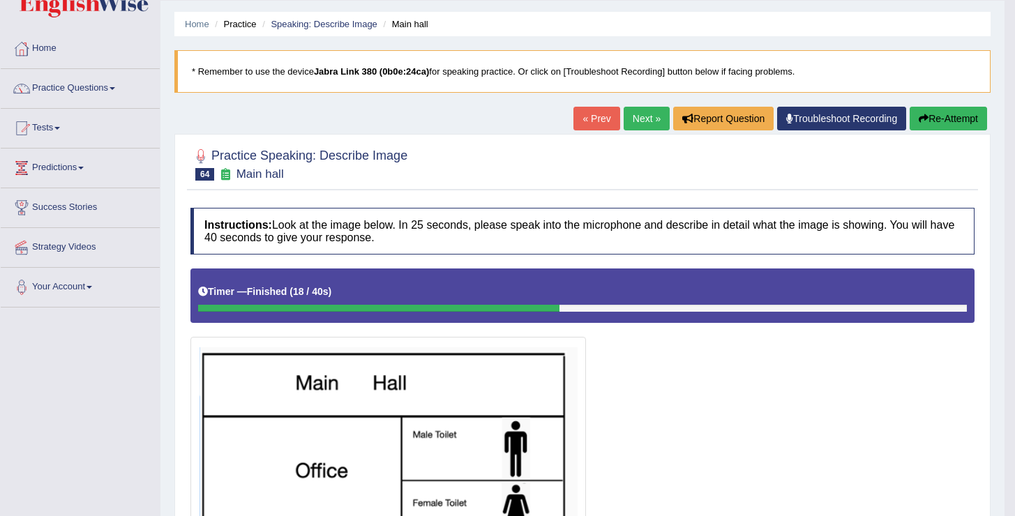
scroll to position [0, 0]
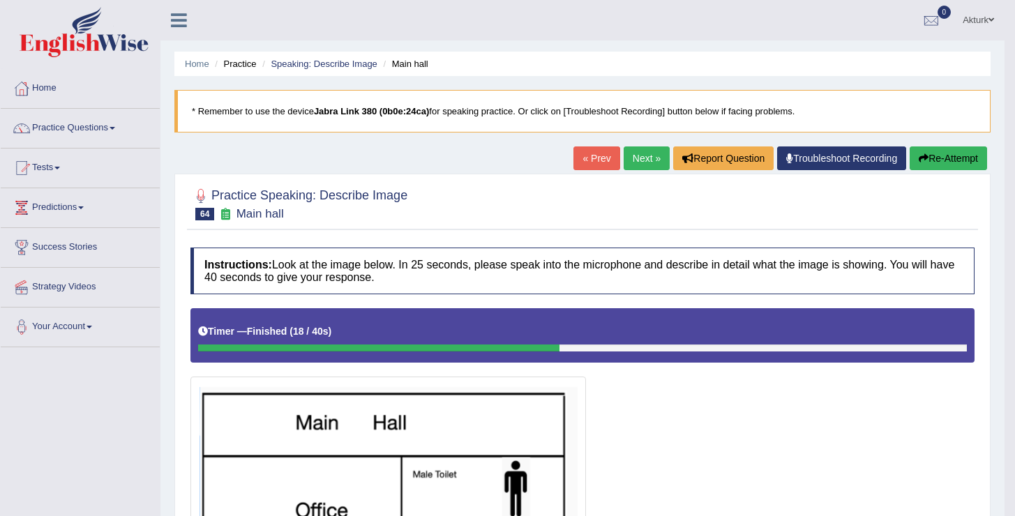
click at [647, 149] on link "Next »" at bounding box center [647, 159] width 46 height 24
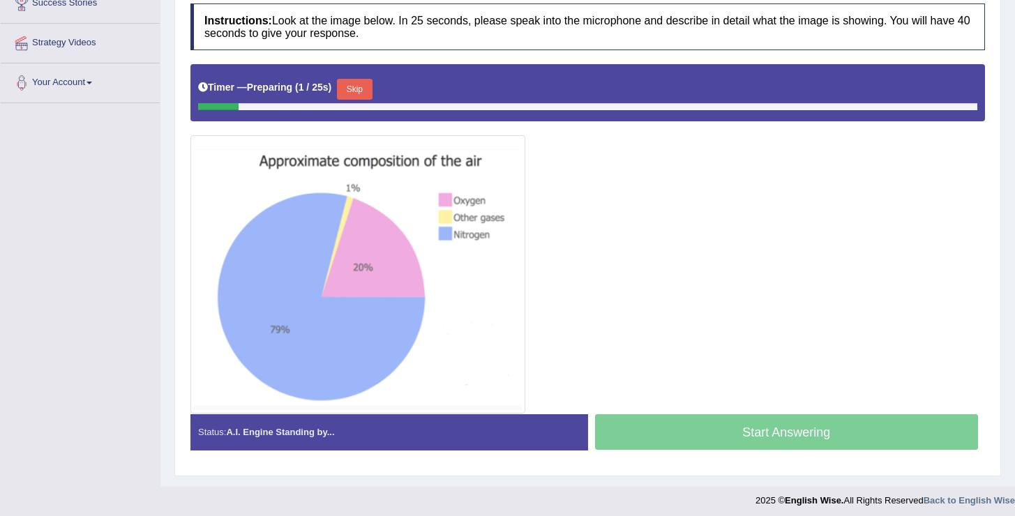
scroll to position [246, 0]
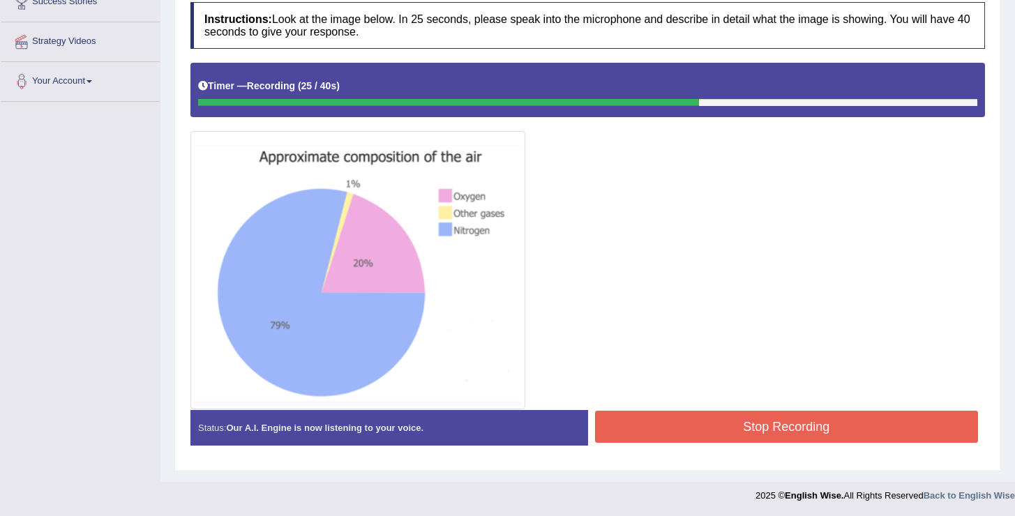
click at [687, 439] on button "Stop Recording" at bounding box center [787, 427] width 384 height 32
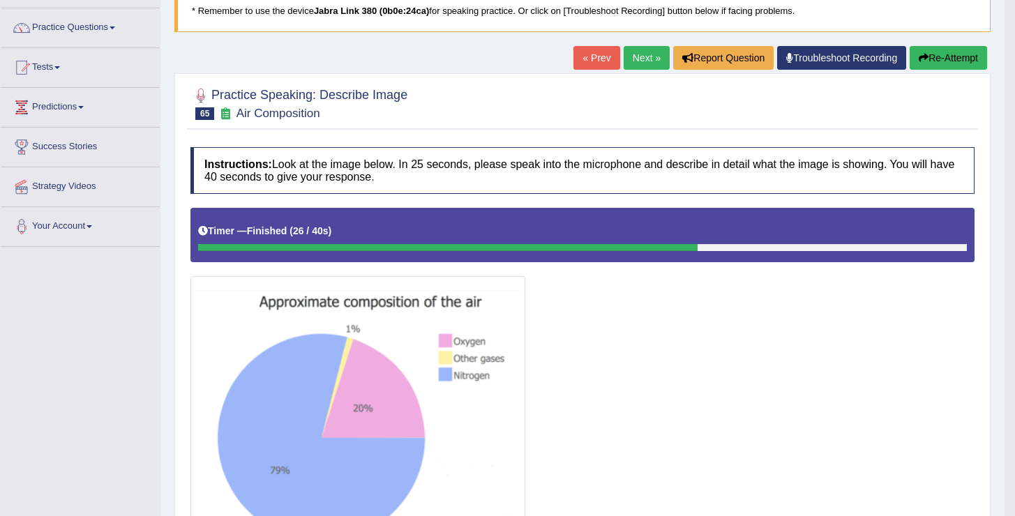
scroll to position [18, 0]
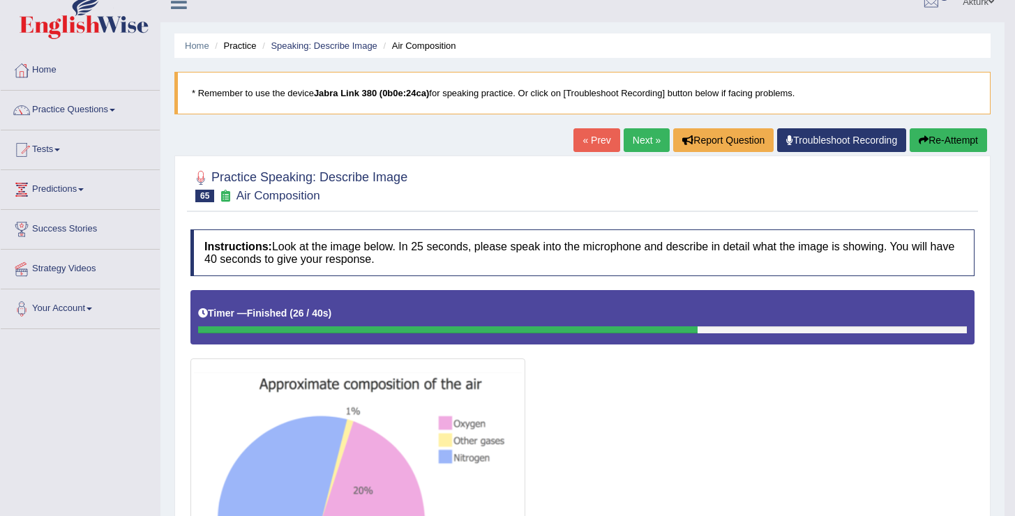
click at [640, 131] on link "Next »" at bounding box center [647, 140] width 46 height 24
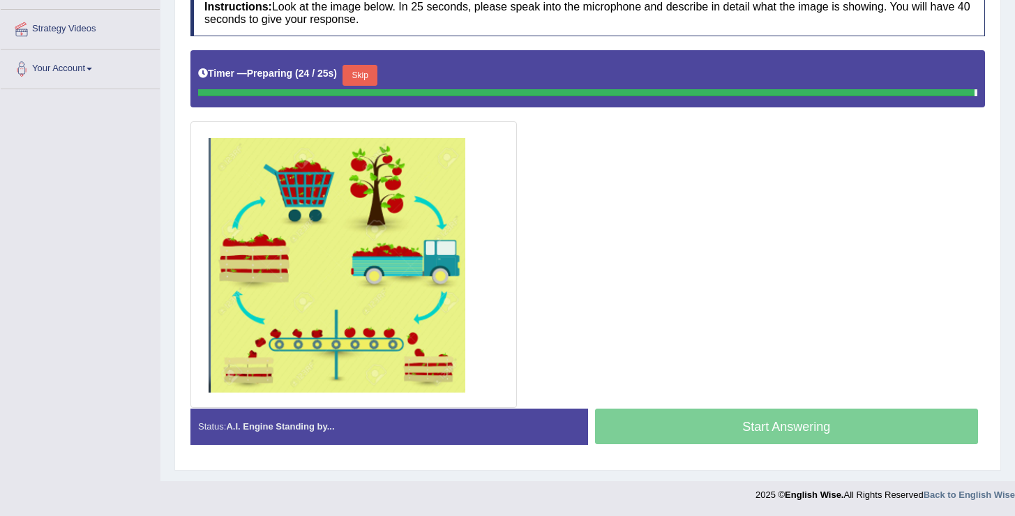
scroll to position [255, 0]
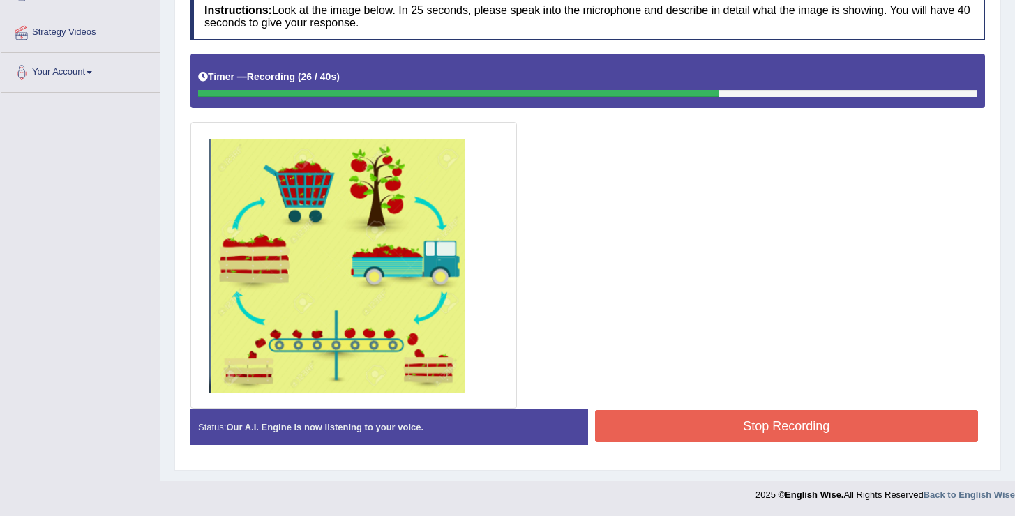
click at [693, 414] on button "Stop Recording" at bounding box center [787, 426] width 384 height 32
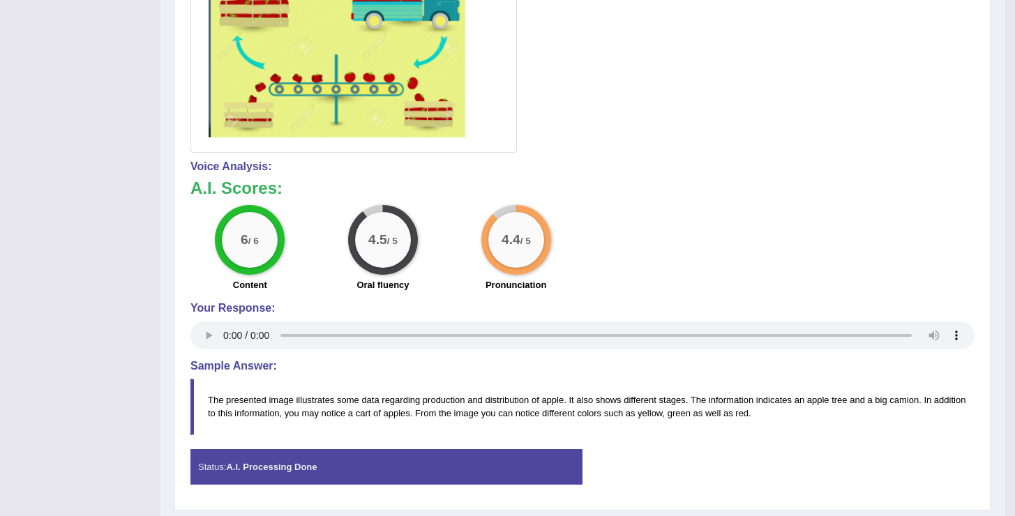
scroll to position [513, 0]
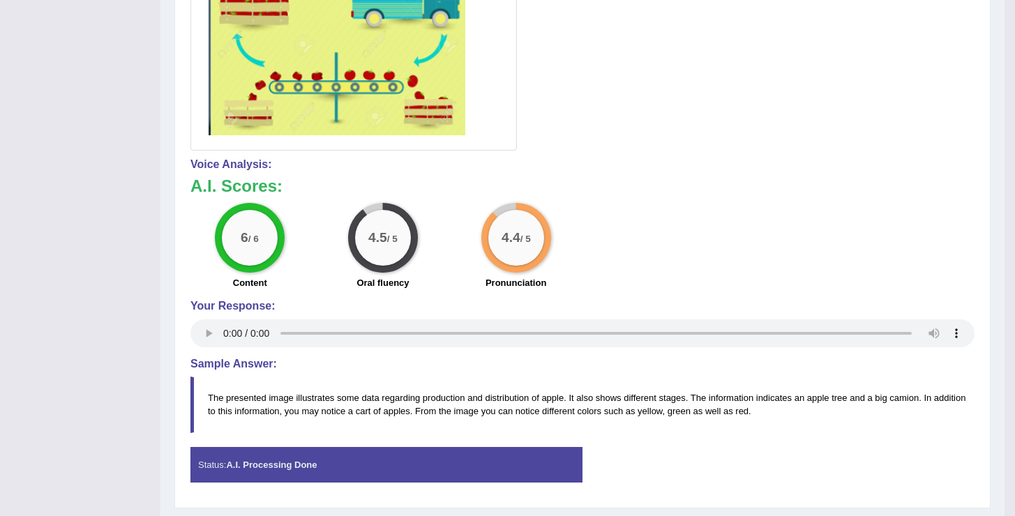
drag, startPoint x: 297, startPoint y: 192, endPoint x: 165, endPoint y: 150, distance: 138.3
click at [165, 150] on div "Home Practice Speaking: Describe Image Tomato Processing Cycle * Remember to us…" at bounding box center [582, 3] width 844 height 1032
drag, startPoint x: 183, startPoint y: 158, endPoint x: 284, endPoint y: 197, distance: 108.2
click at [284, 197] on div "Practice Speaking: Describe Image 66 Tomato Processing Cycle Instructions: Look…" at bounding box center [582, 84] width 816 height 847
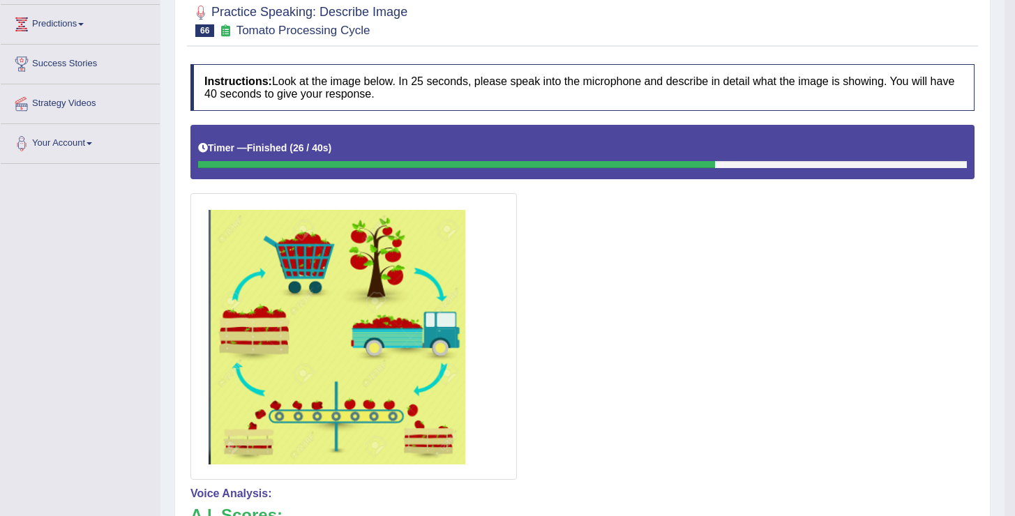
scroll to position [0, 0]
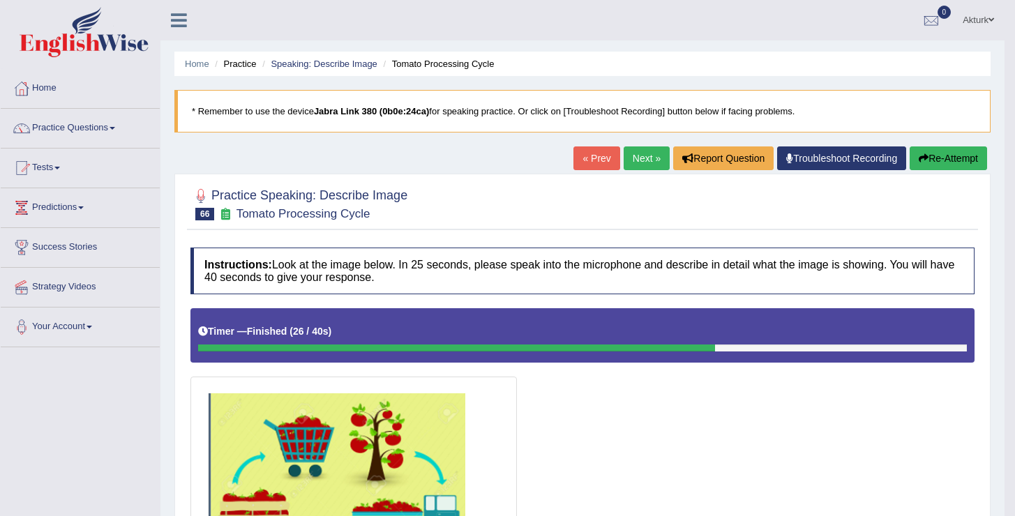
click at [631, 161] on link "Next »" at bounding box center [647, 159] width 46 height 24
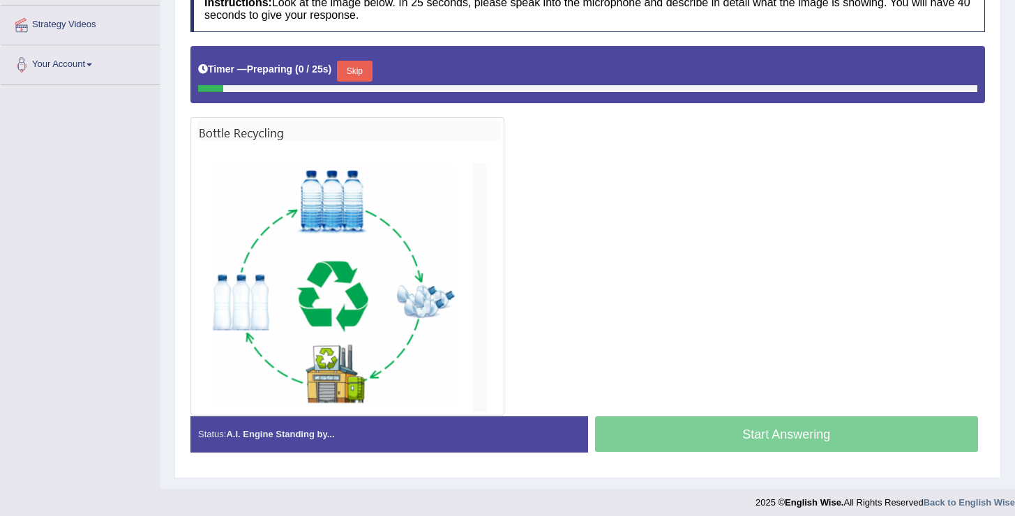
scroll to position [266, 0]
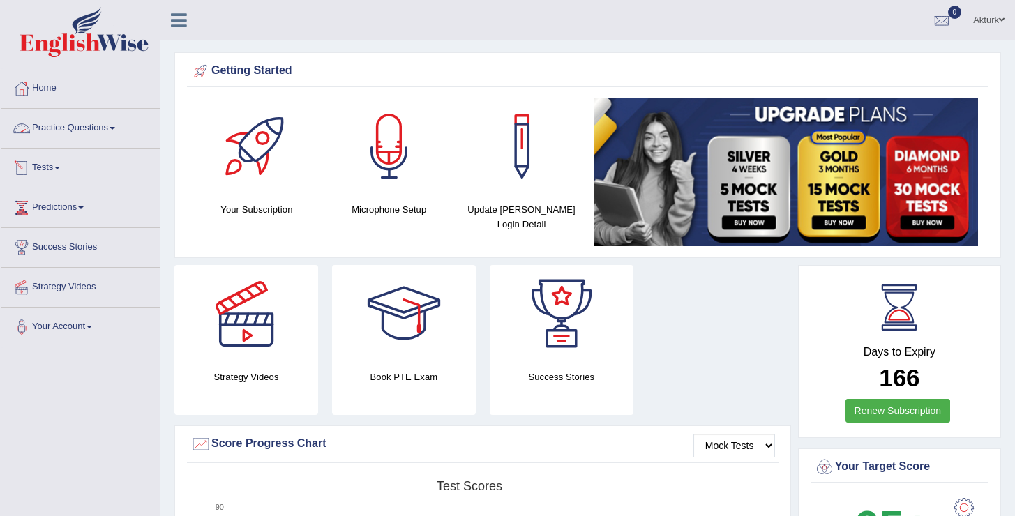
click at [100, 112] on link "Practice Questions" at bounding box center [80, 126] width 159 height 35
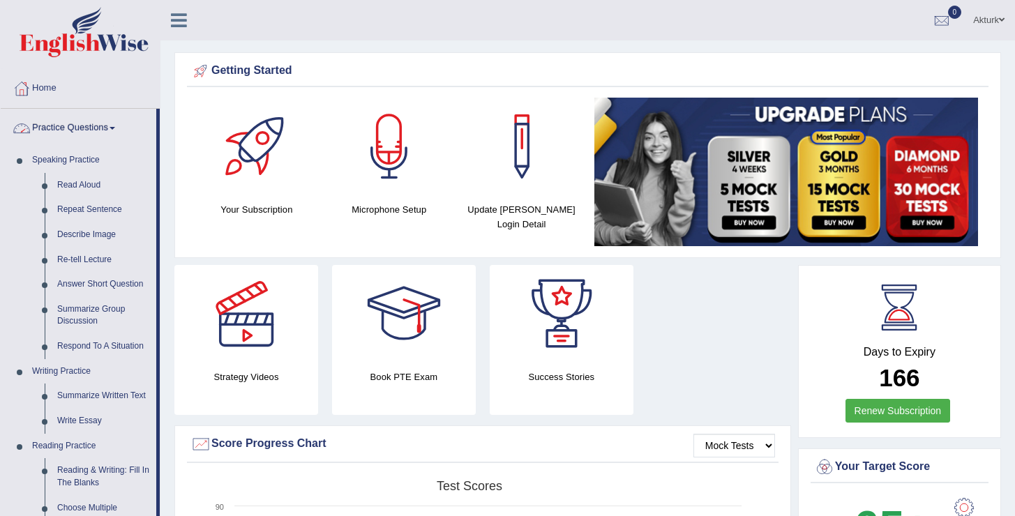
click at [98, 131] on link "Practice Questions" at bounding box center [79, 126] width 156 height 35
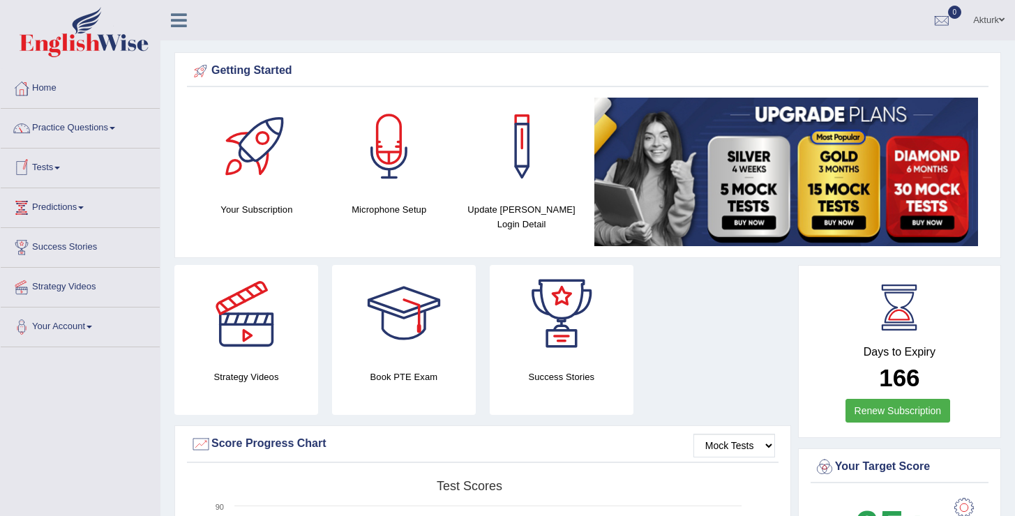
click at [44, 173] on link "Tests" at bounding box center [80, 166] width 159 height 35
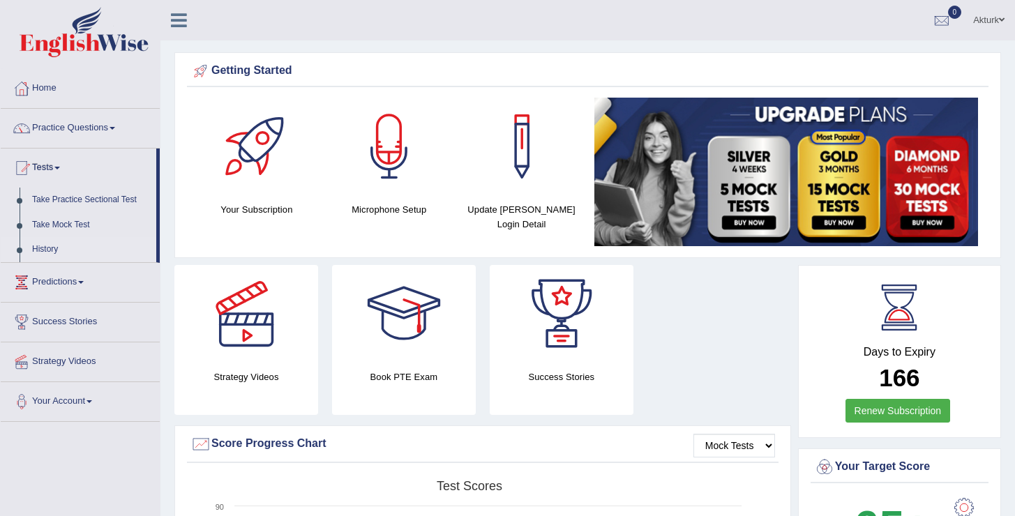
click at [52, 247] on link "History" at bounding box center [91, 249] width 130 height 25
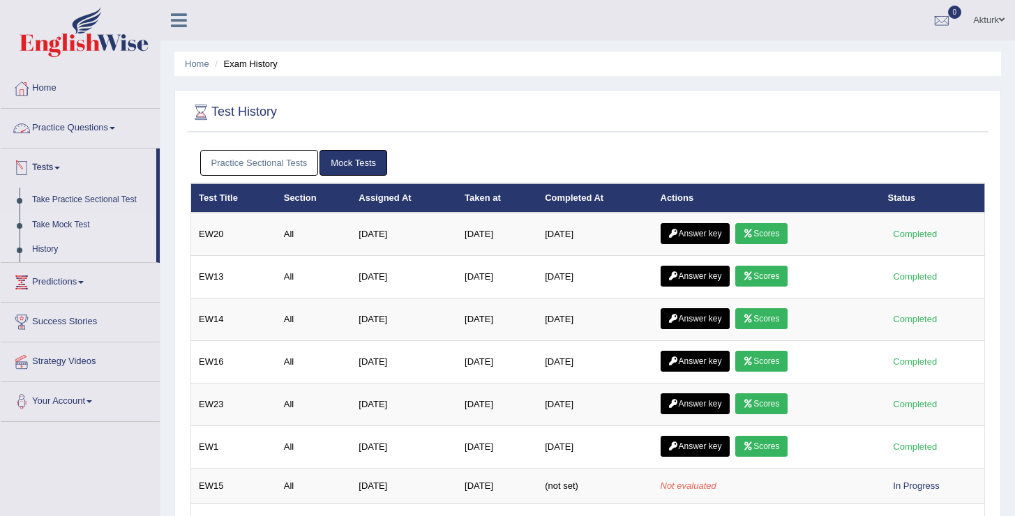
click at [73, 220] on link "Take Mock Test" at bounding box center [91, 225] width 130 height 25
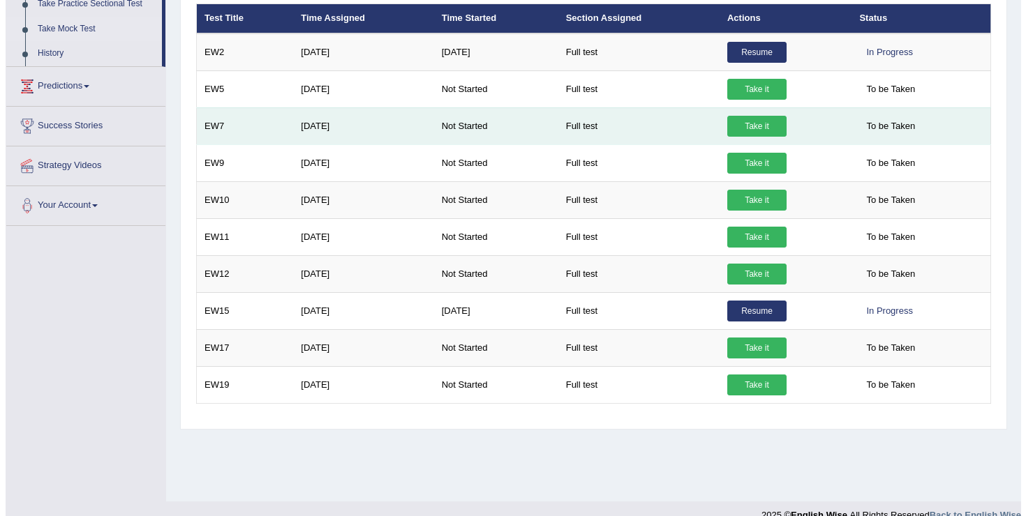
scroll to position [197, 0]
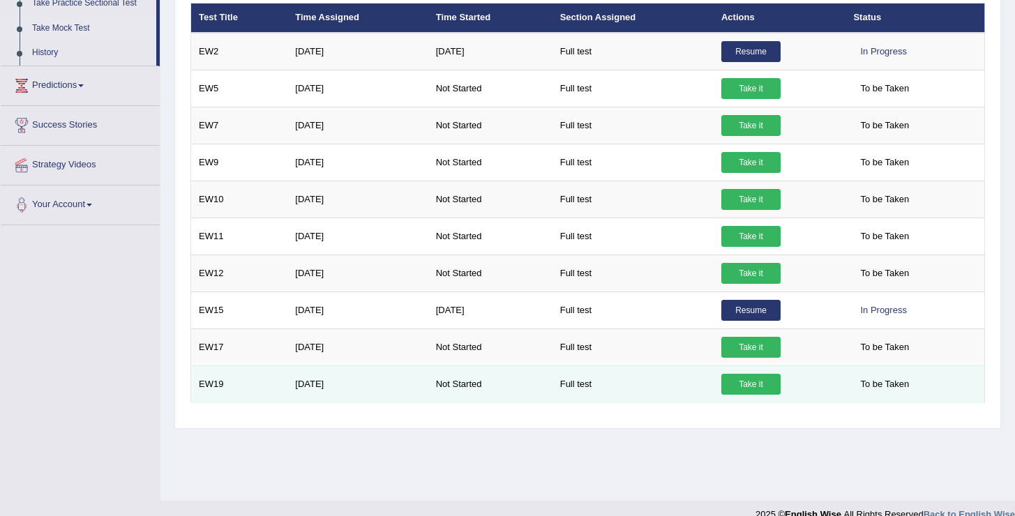
click at [740, 386] on link "Take it" at bounding box center [750, 384] width 59 height 21
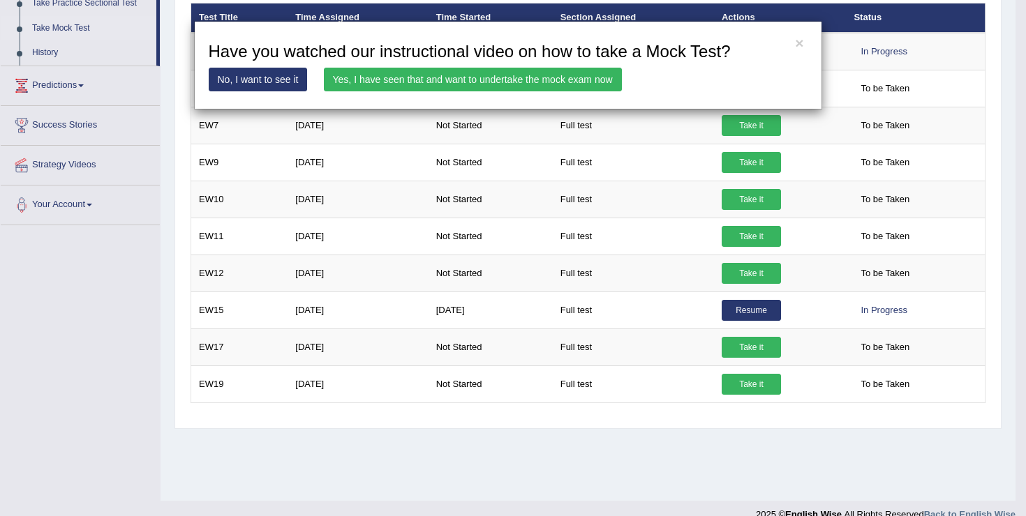
click at [458, 87] on link "Yes, I have seen that and want to undertake the mock exam now" at bounding box center [473, 80] width 298 height 24
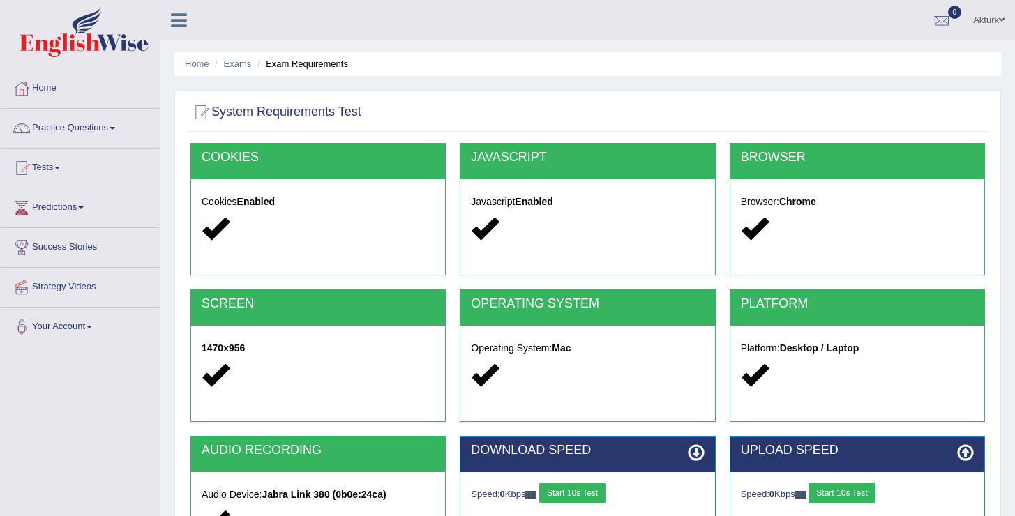
click at [577, 493] on button "Start 10s Test" at bounding box center [572, 493] width 66 height 21
click at [87, 121] on link "Practice Questions" at bounding box center [80, 126] width 159 height 35
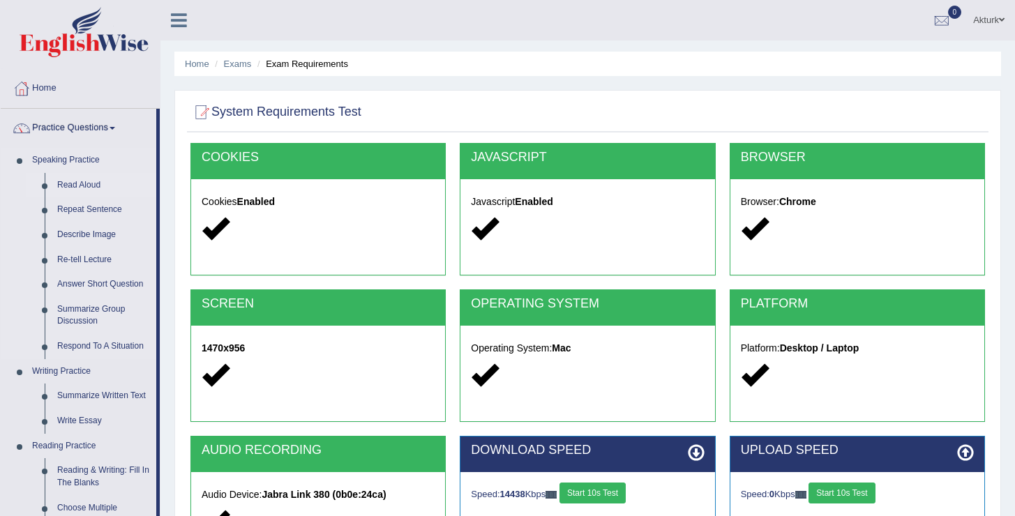
click at [87, 179] on link "Read Aloud" at bounding box center [103, 185] width 105 height 25
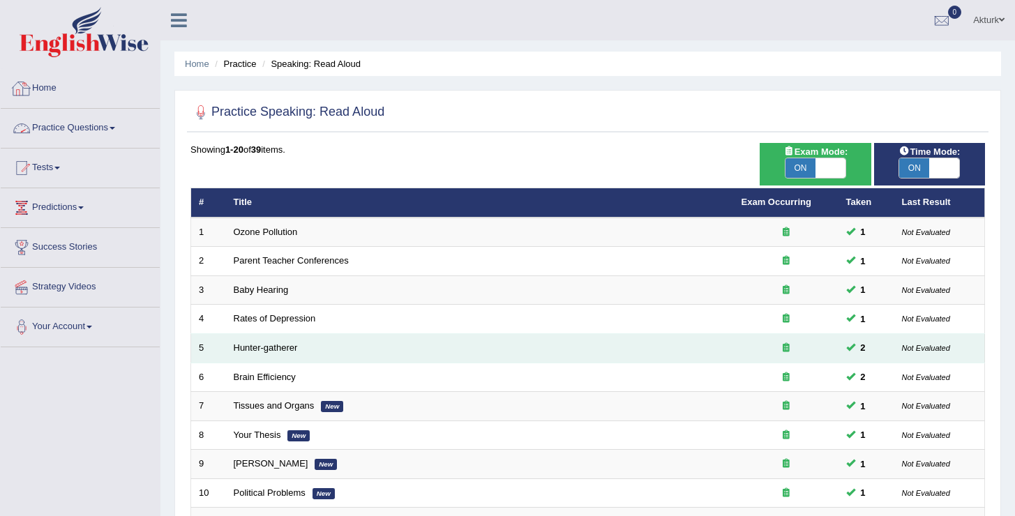
scroll to position [407, 0]
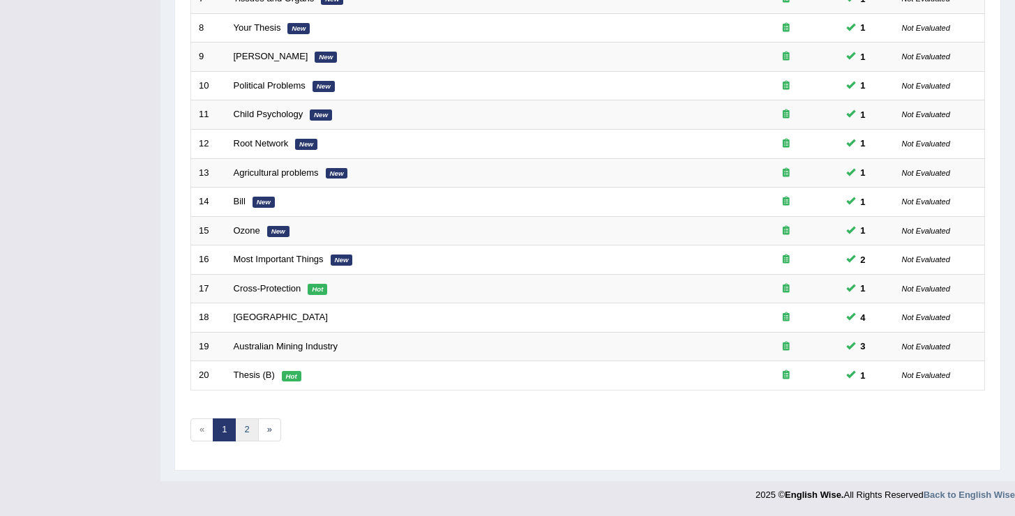
click at [248, 430] on link "2" at bounding box center [246, 430] width 23 height 23
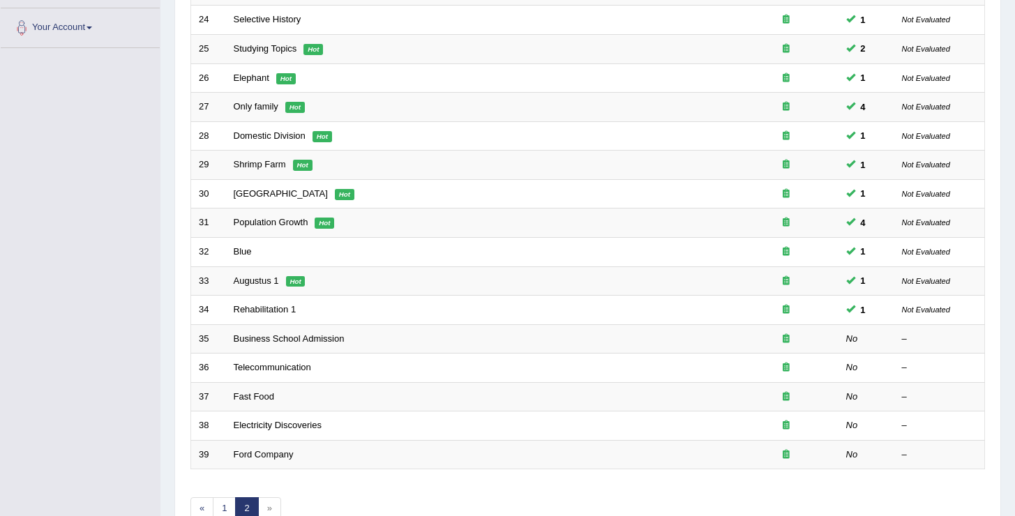
scroll to position [378, 0]
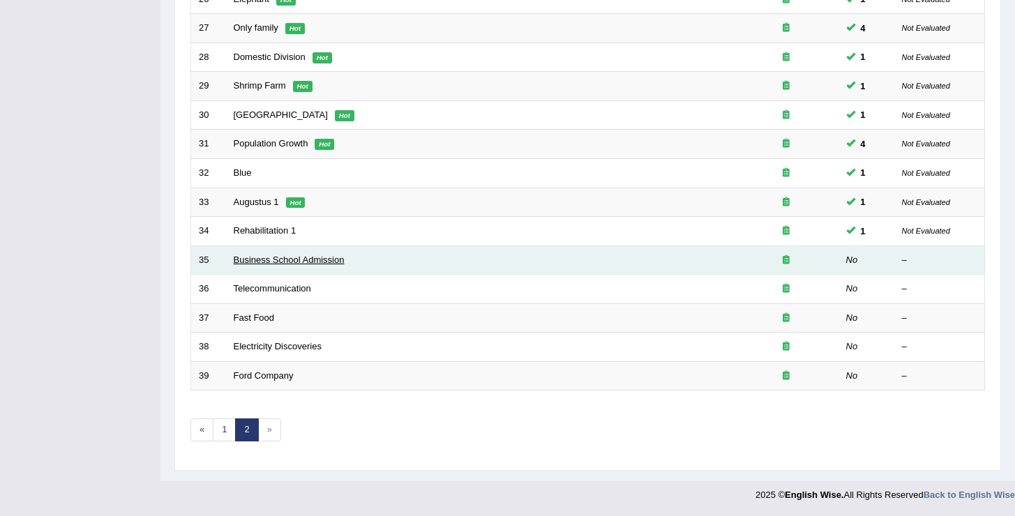
click at [306, 261] on link "Business School Admission" at bounding box center [289, 260] width 111 height 10
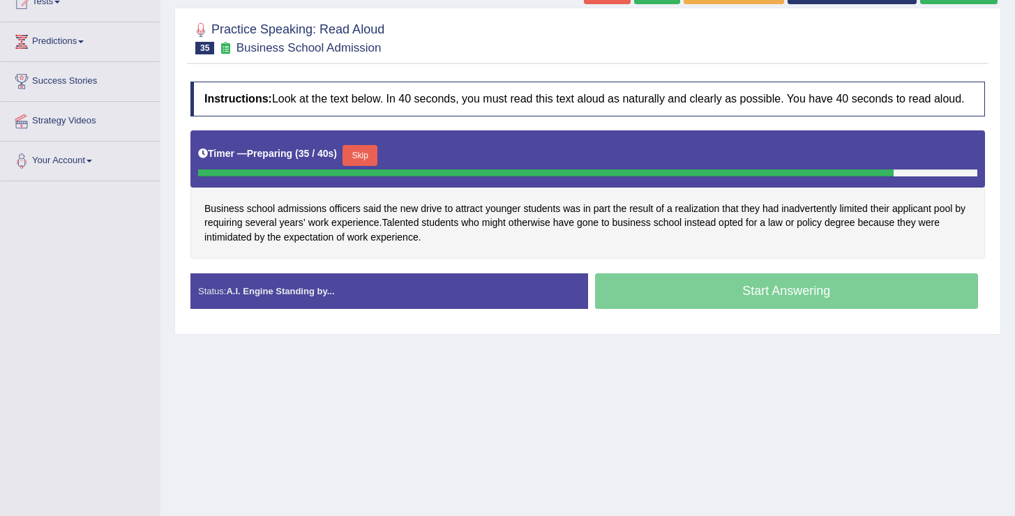
scroll to position [177, 0]
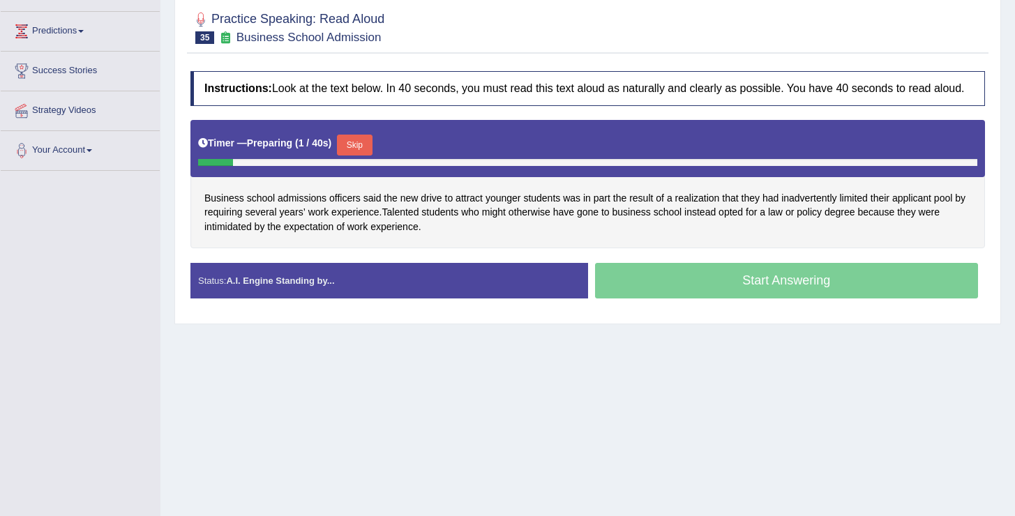
click at [366, 156] on button "Skip" at bounding box center [354, 145] width 35 height 21
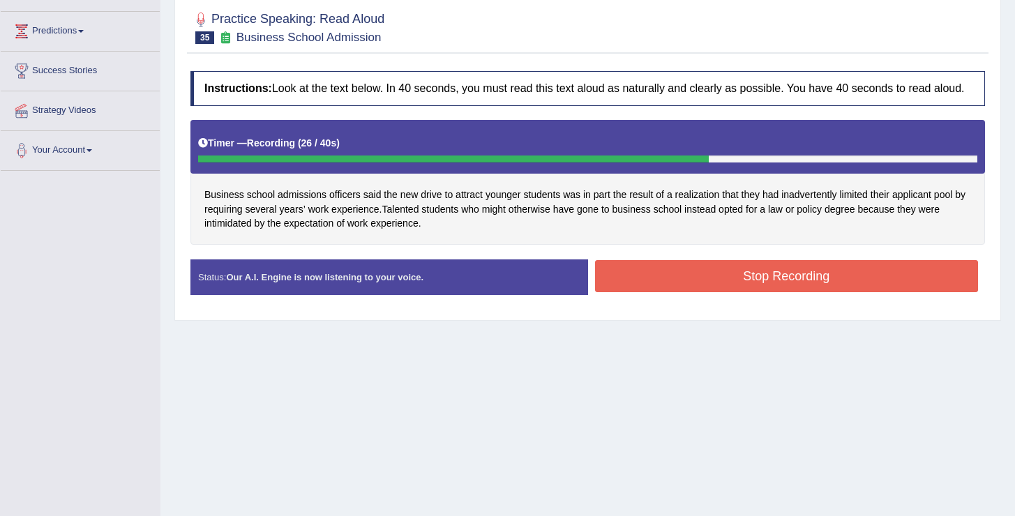
click at [728, 290] on button "Stop Recording" at bounding box center [787, 276] width 384 height 32
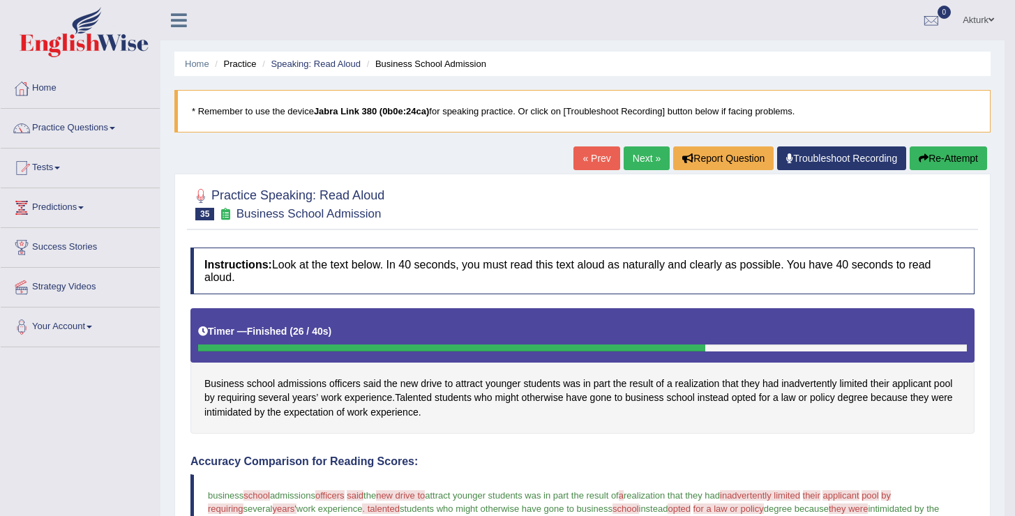
click at [631, 153] on link "Next »" at bounding box center [647, 159] width 46 height 24
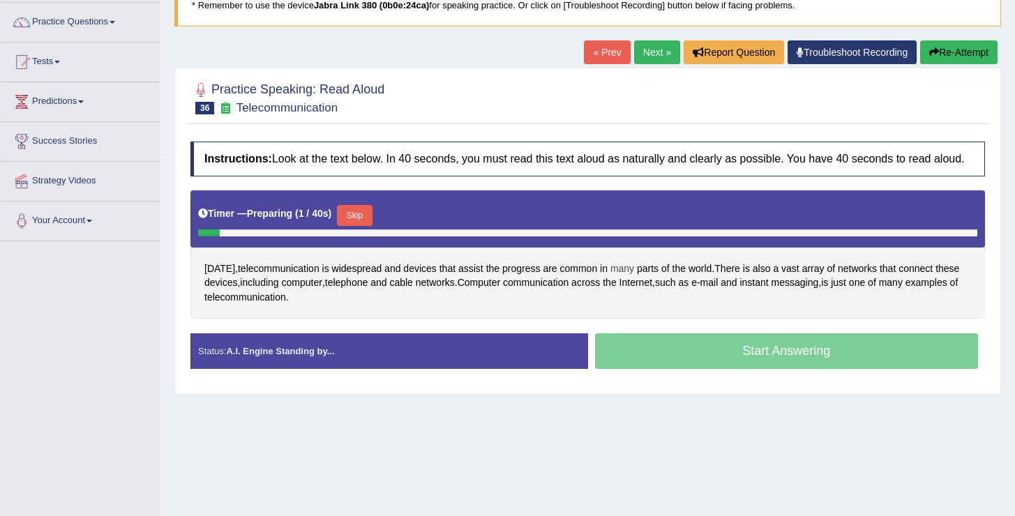
scroll to position [119, 0]
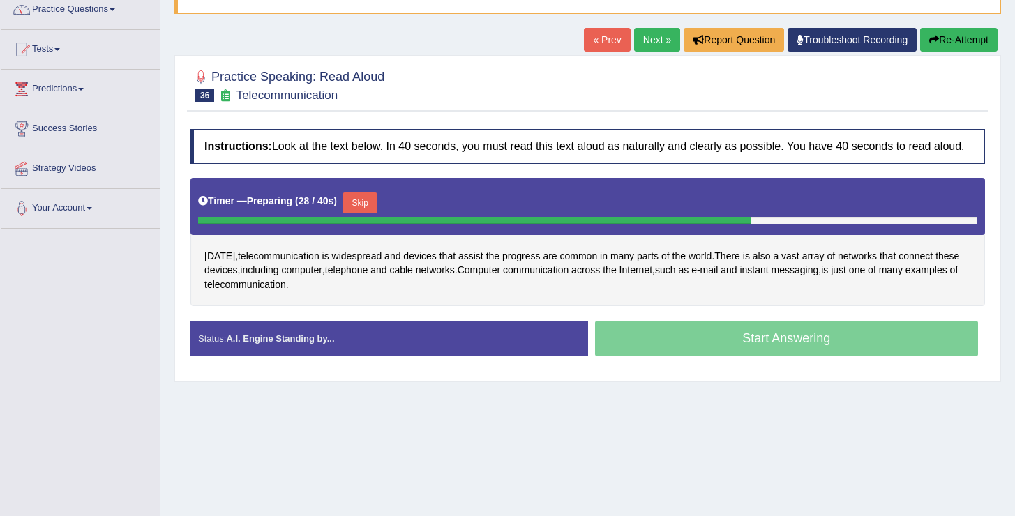
click at [373, 213] on button "Skip" at bounding box center [360, 203] width 35 height 21
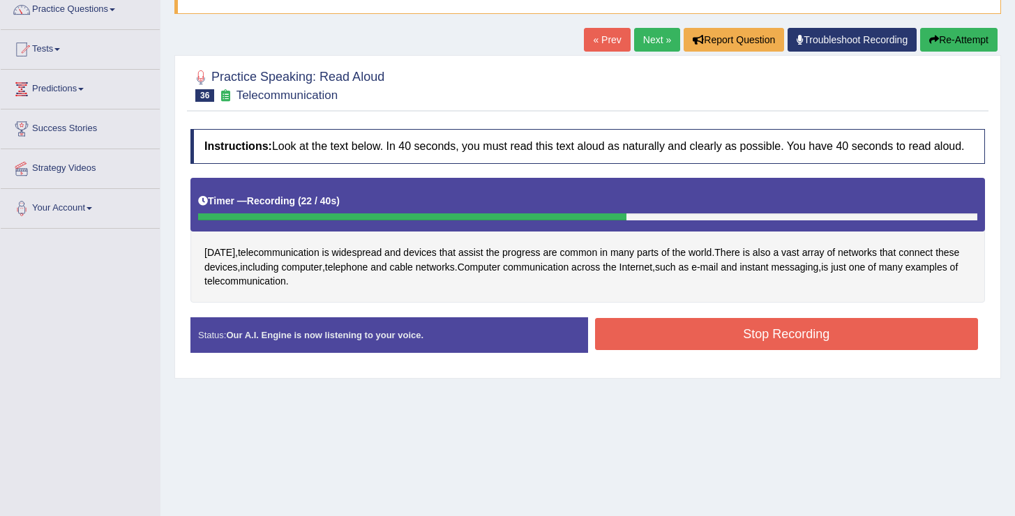
click at [689, 338] on button "Stop Recording" at bounding box center [787, 334] width 384 height 32
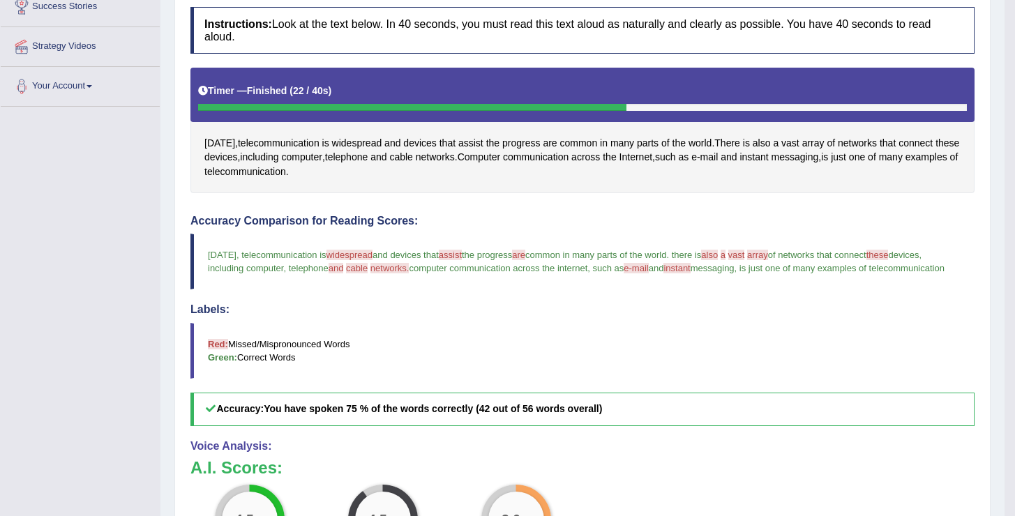
scroll to position [0, 0]
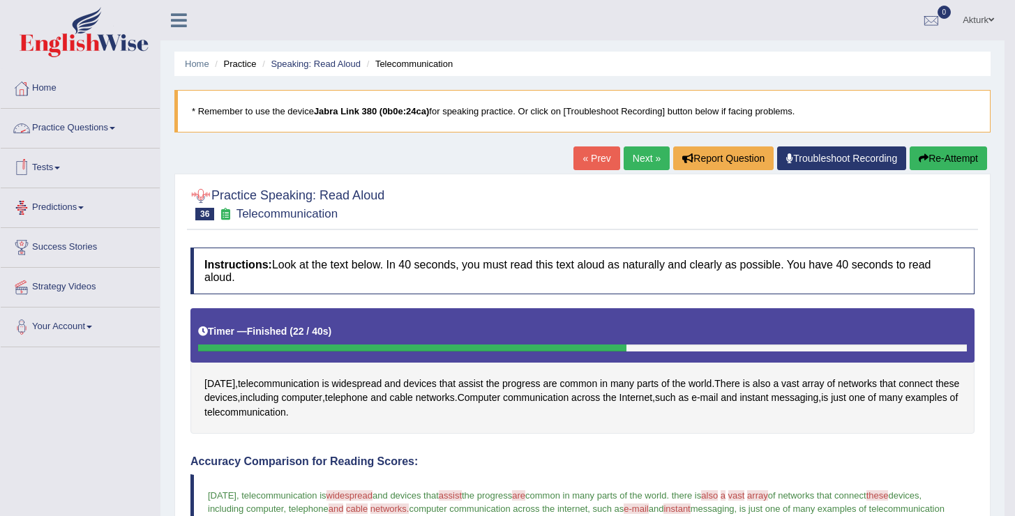
click at [51, 168] on link "Tests" at bounding box center [80, 166] width 159 height 35
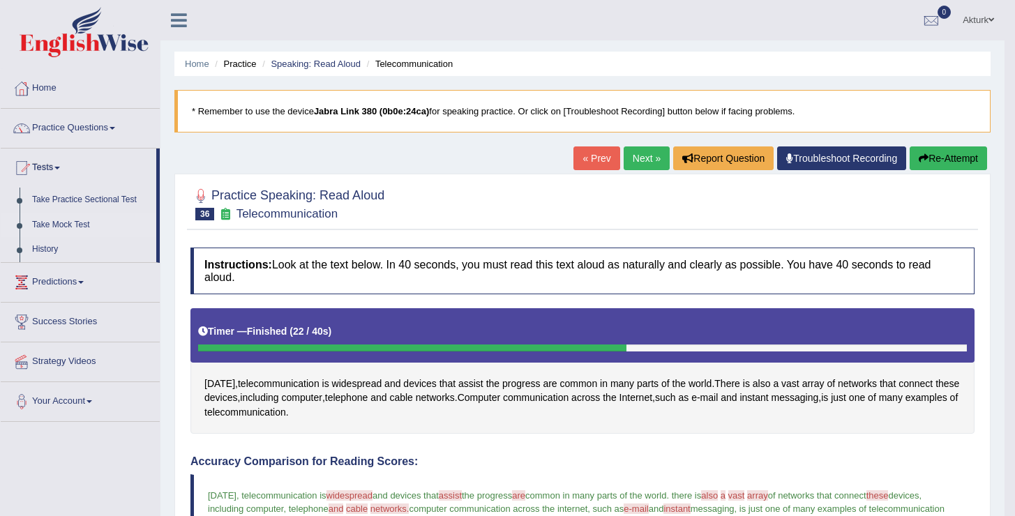
click at [61, 221] on link "Take Mock Test" at bounding box center [91, 225] width 130 height 25
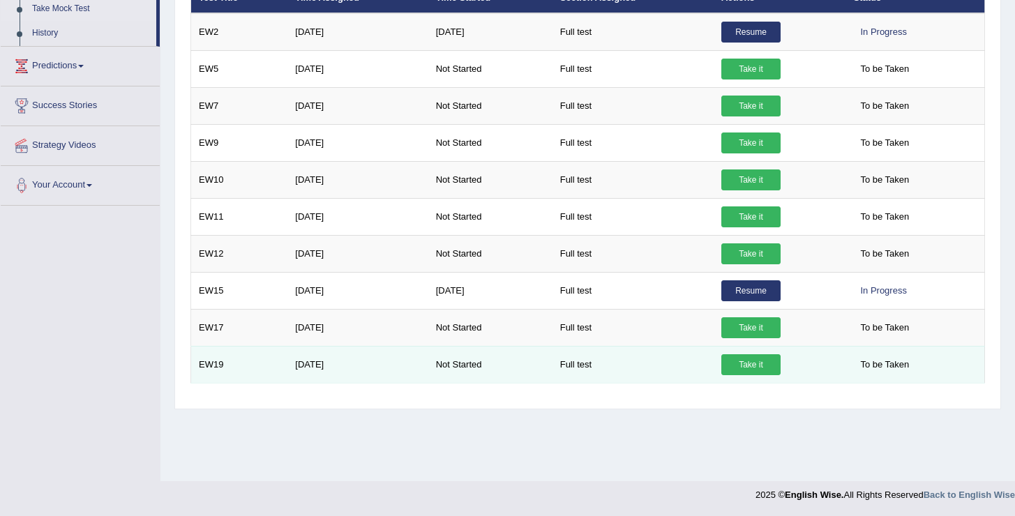
click at [761, 362] on link "Take it" at bounding box center [750, 364] width 59 height 21
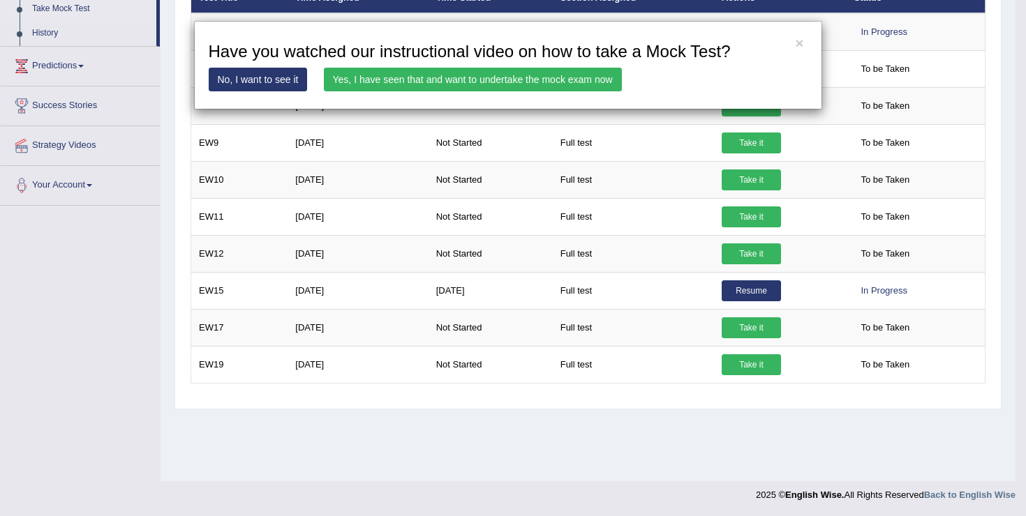
click at [488, 73] on link "Yes, I have seen that and want to undertake the mock exam now" at bounding box center [473, 80] width 298 height 24
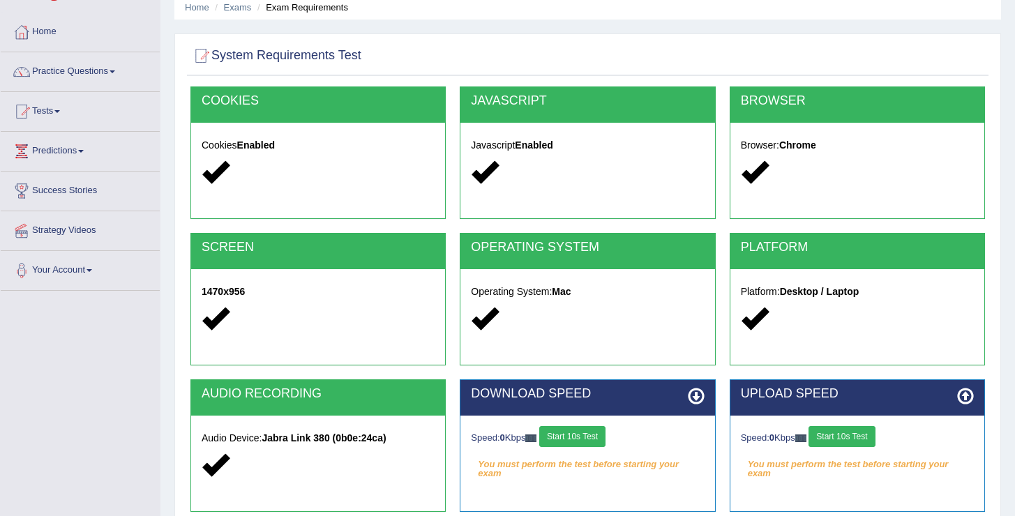
scroll to position [65, 0]
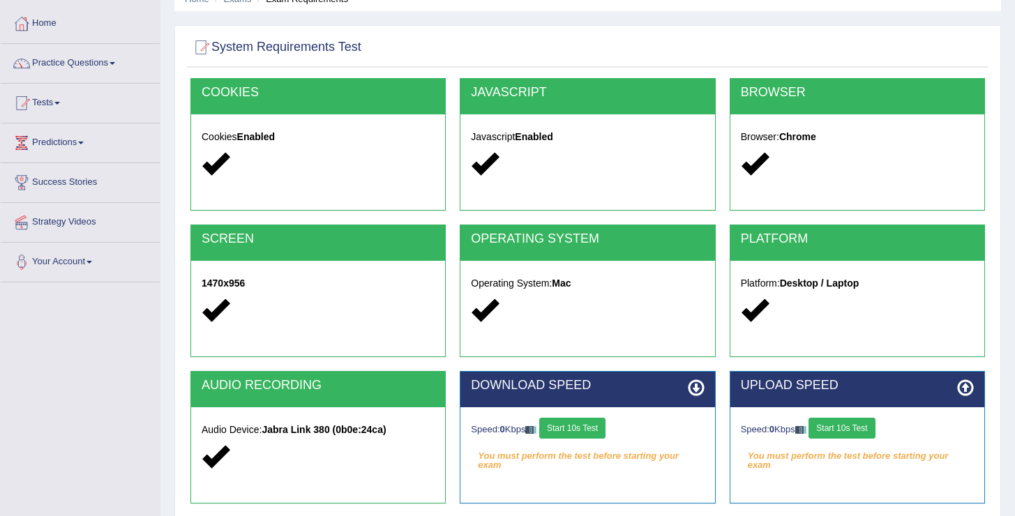
click at [580, 426] on button "Start 10s Test" at bounding box center [572, 428] width 66 height 21
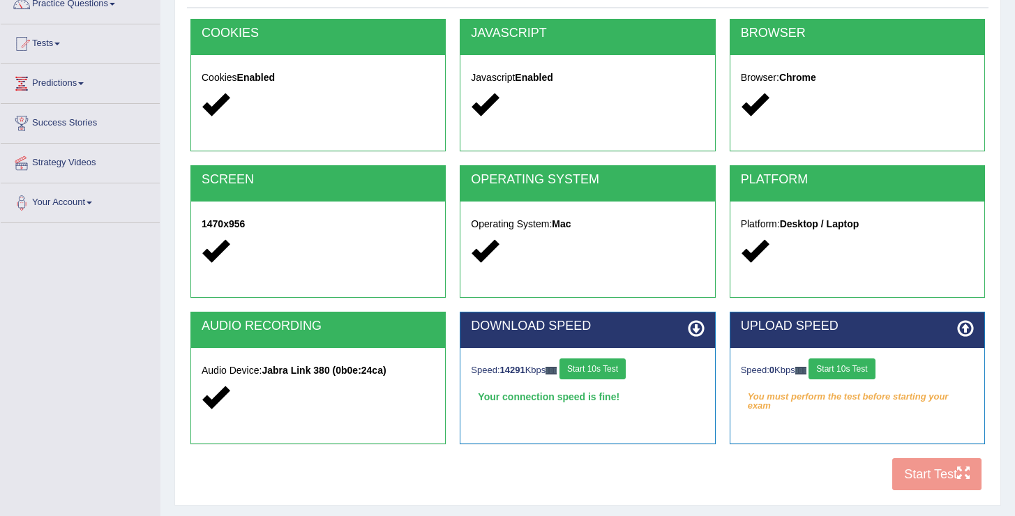
scroll to position [126, 0]
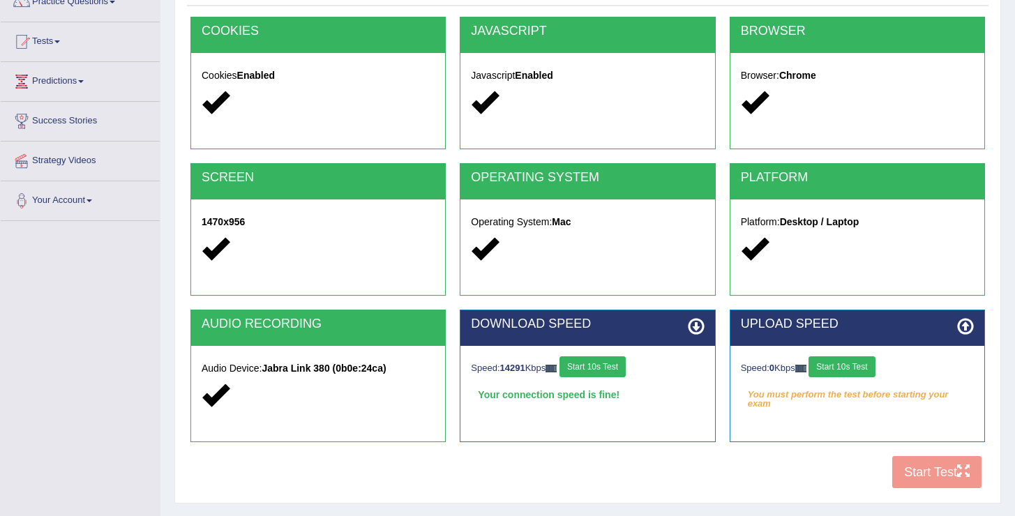
click at [849, 368] on button "Start 10s Test" at bounding box center [842, 367] width 66 height 21
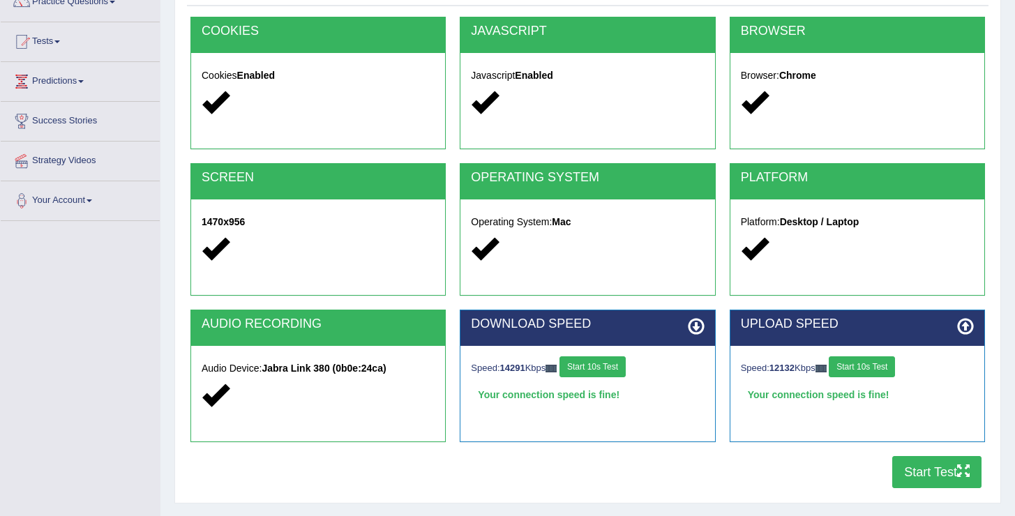
click at [926, 472] on button "Start Test" at bounding box center [936, 472] width 89 height 32
